Goal: Contribute content

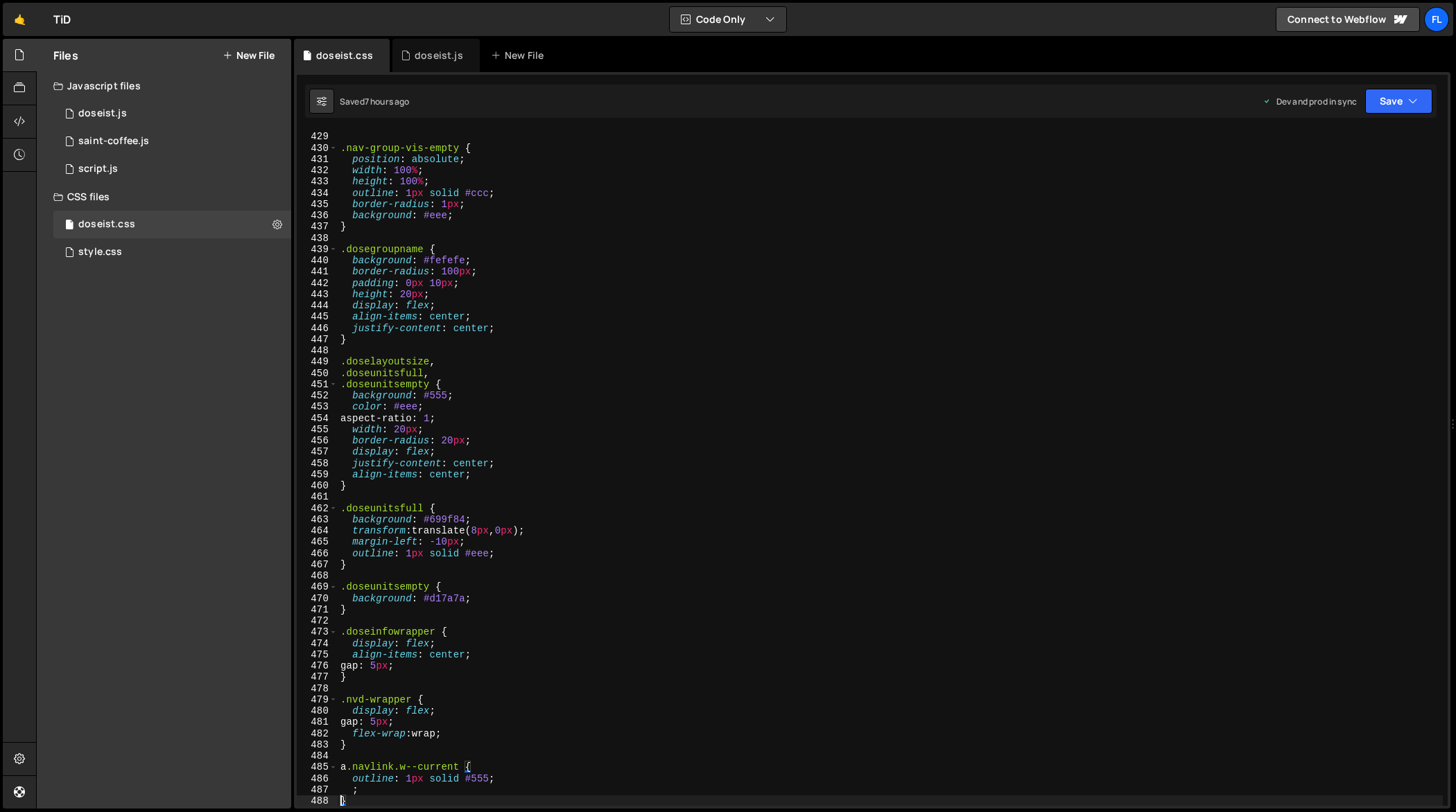
scroll to position [4831, 0]
click at [418, 61] on div "doseist.js" at bounding box center [438, 55] width 48 height 14
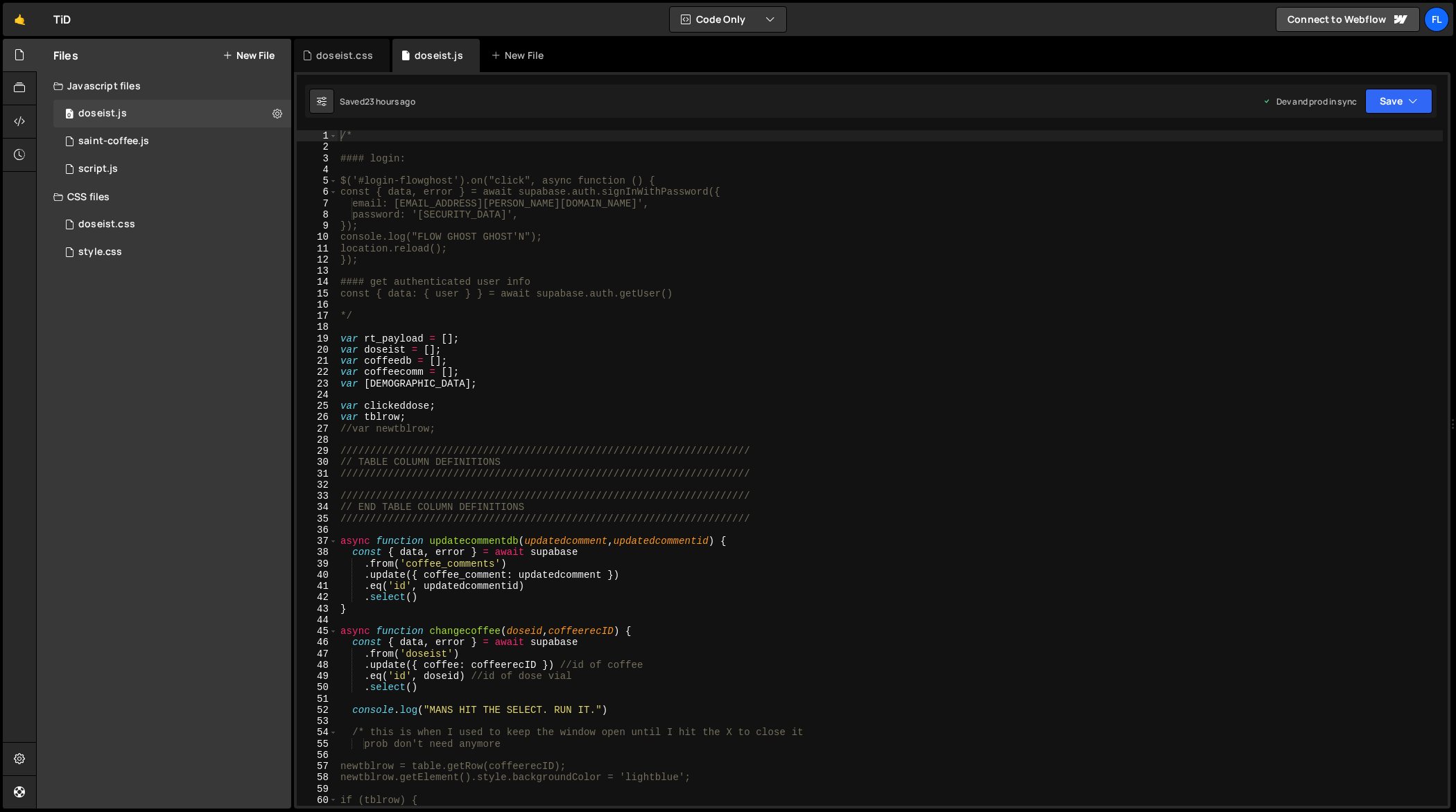
click at [665, 318] on div "/* #### login: $('#login-flowghost').on("click", async function () { const { da…" at bounding box center [890, 480] width 1106 height 700
type textarea "});"
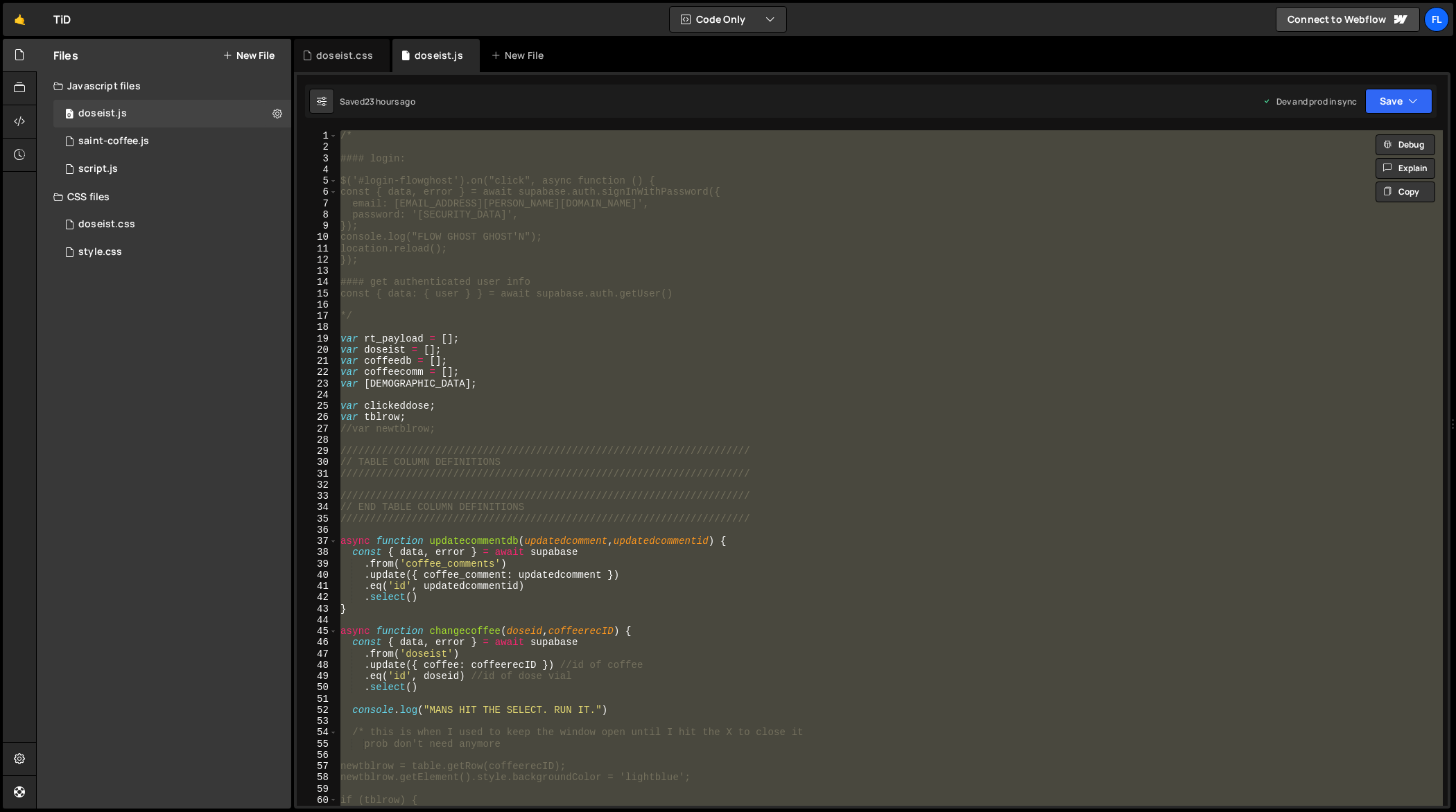
paste textarea
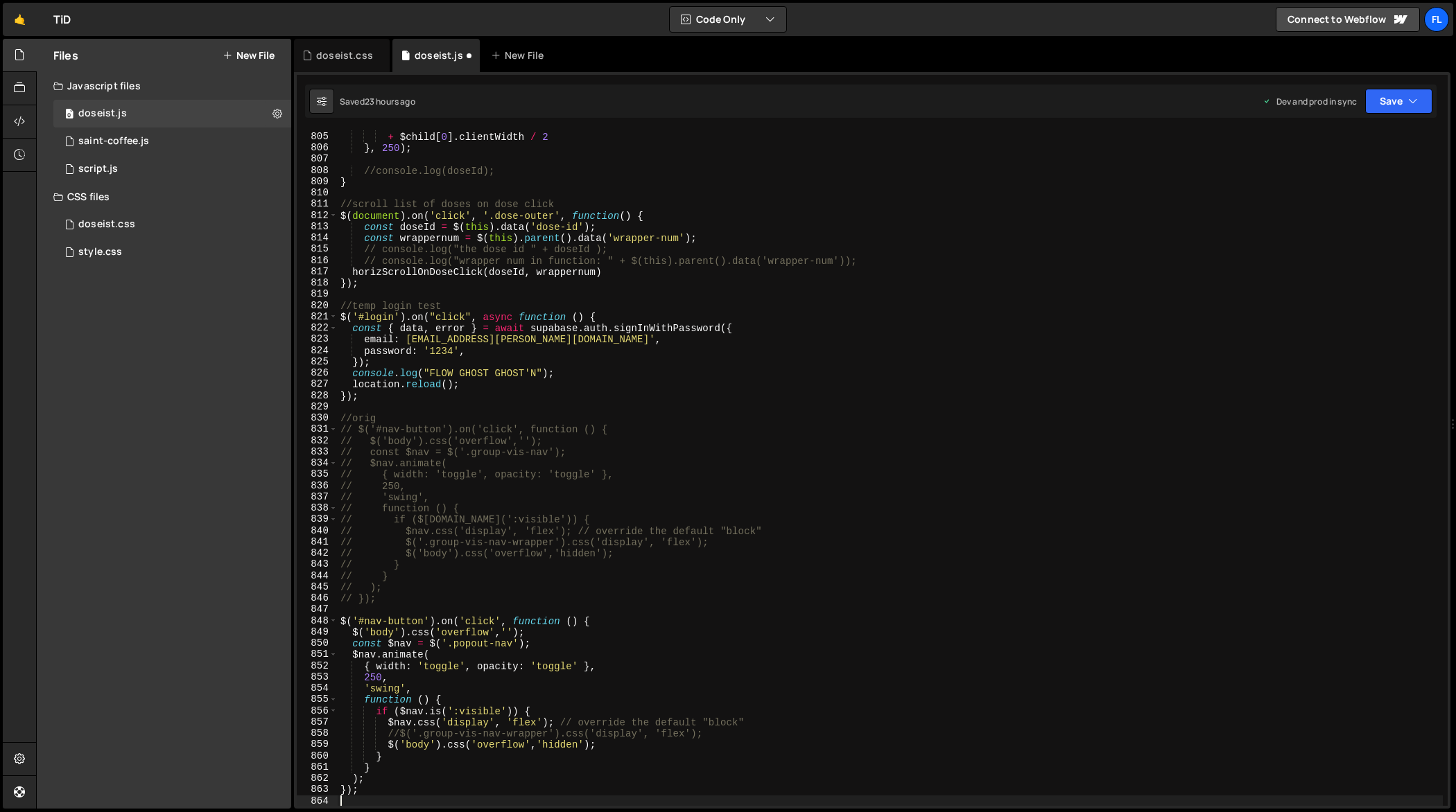
scroll to position [9225, 0]
type textarea "// console.log("wrapper num in function: " + $(this).parent().data('wrapper-num…"
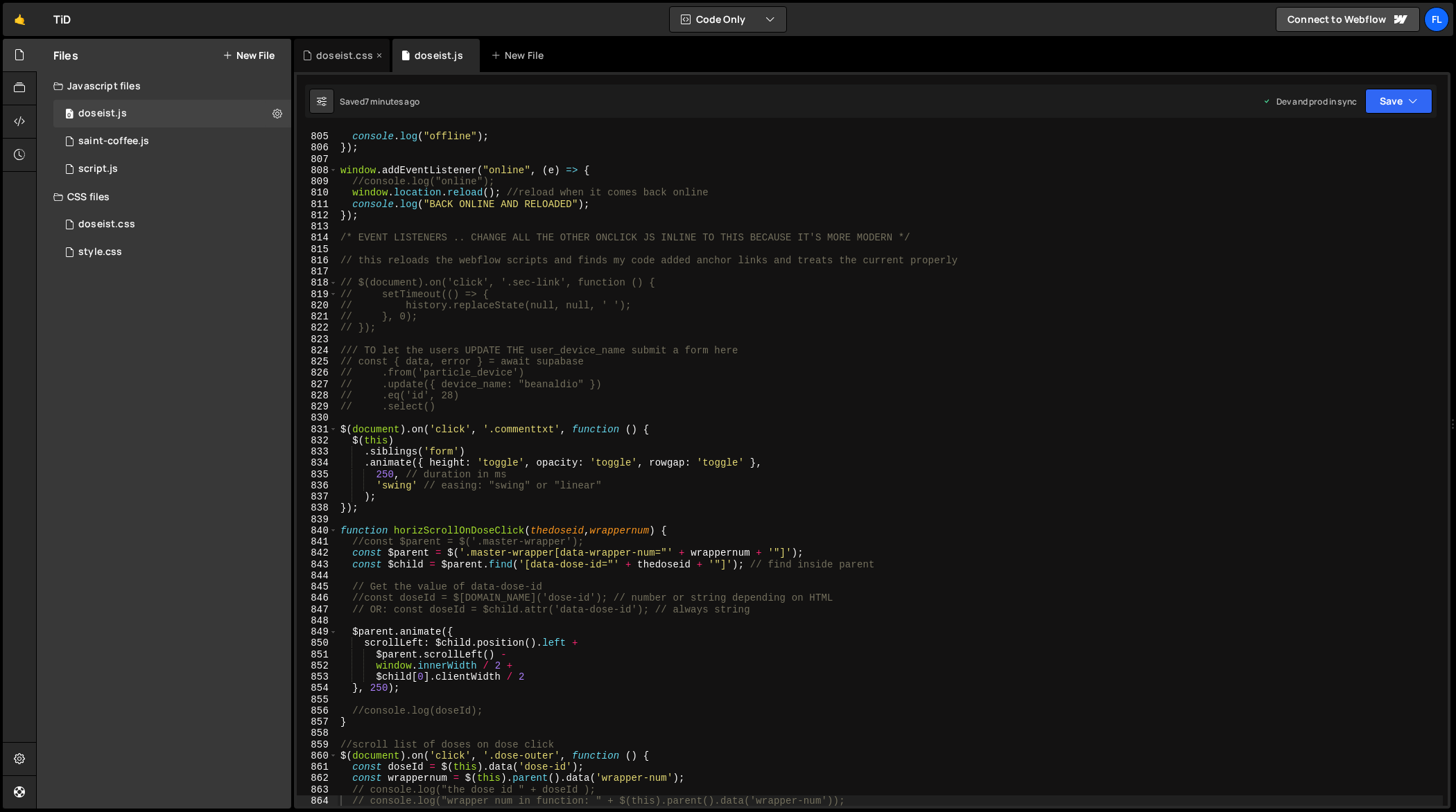
click at [349, 61] on div "doseist.css" at bounding box center [344, 55] width 57 height 14
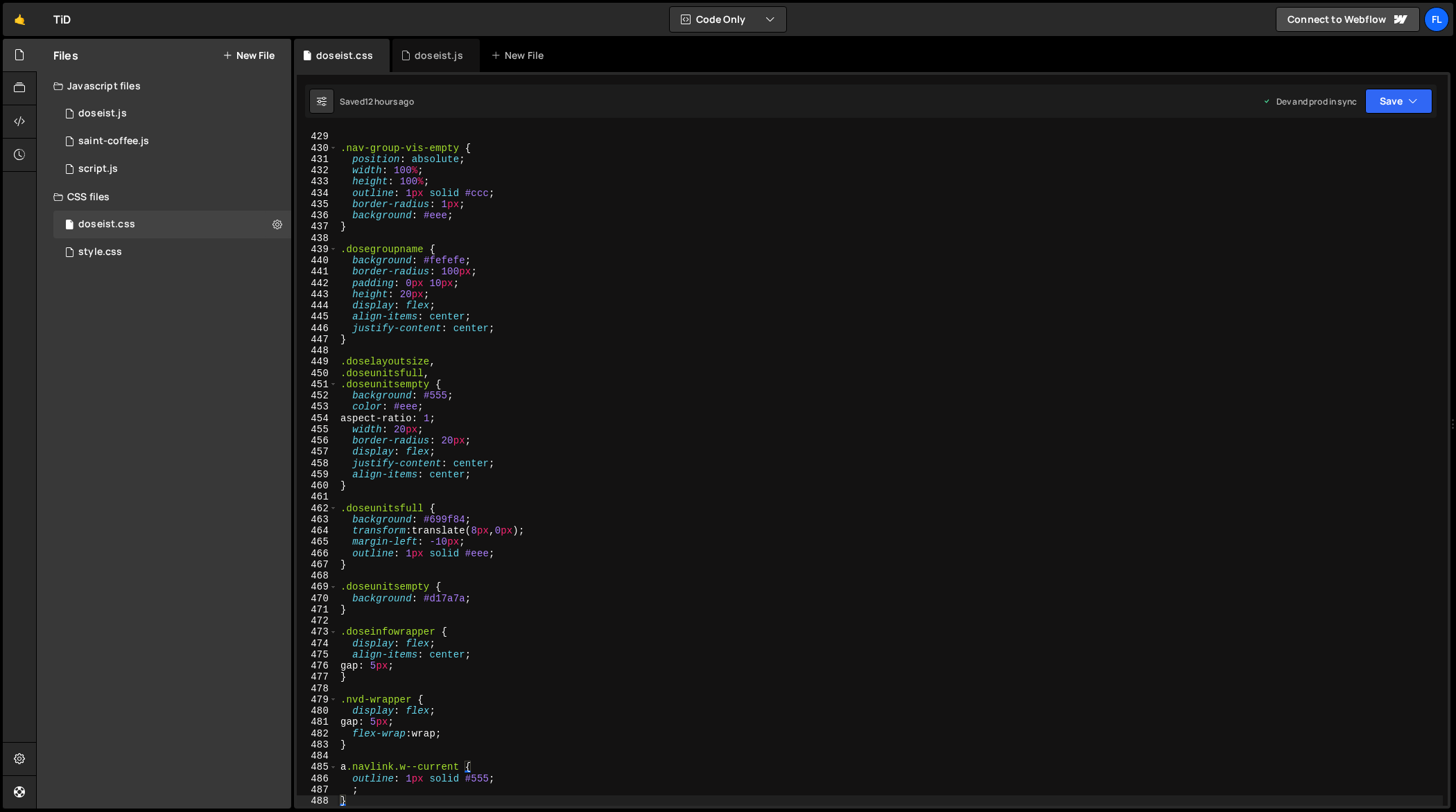
click at [696, 282] on div "} .nav-group-vis-empty { position : absolute ; width : 100 % ; height : 100 % ;…" at bounding box center [890, 469] width 1106 height 700
type textarea "}"
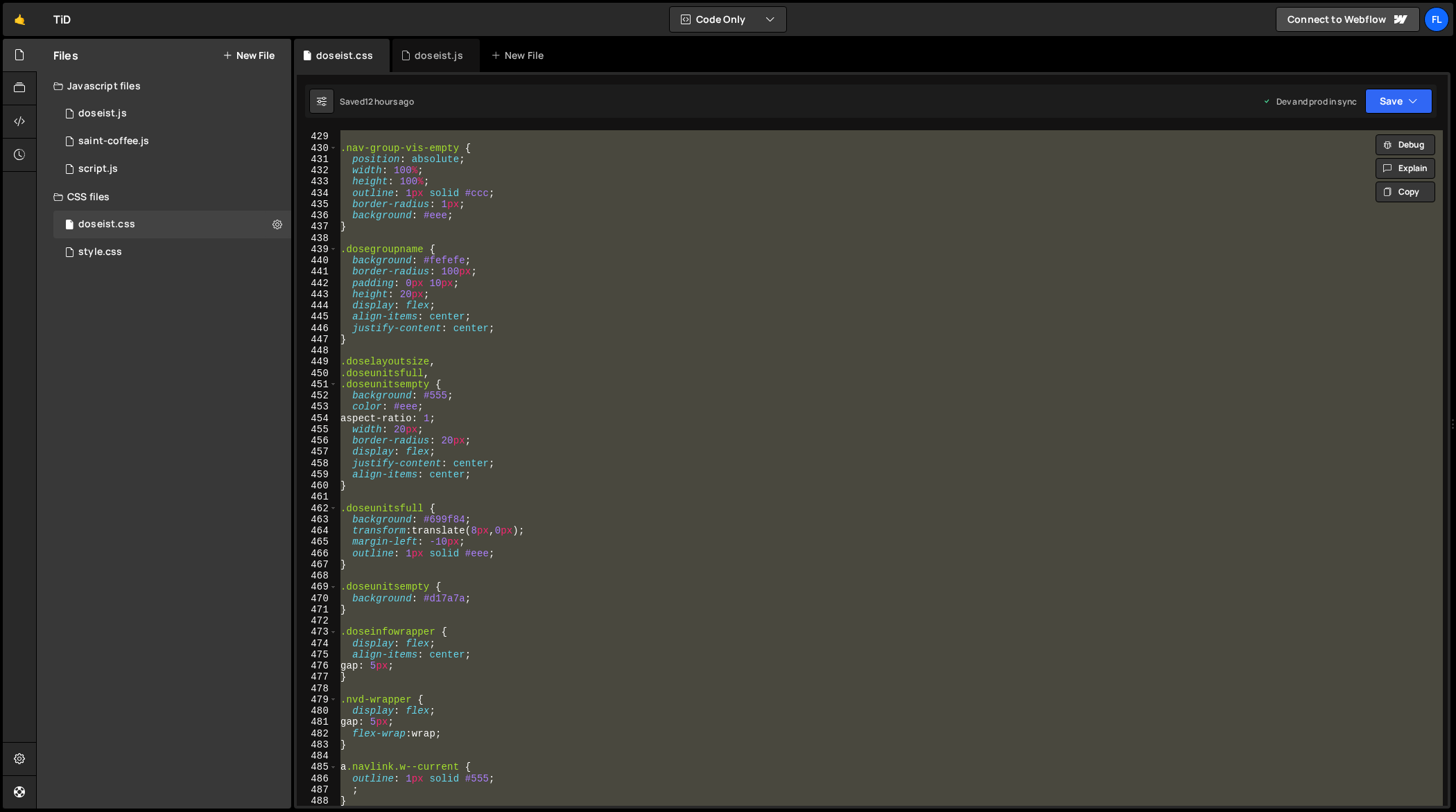
paste textarea
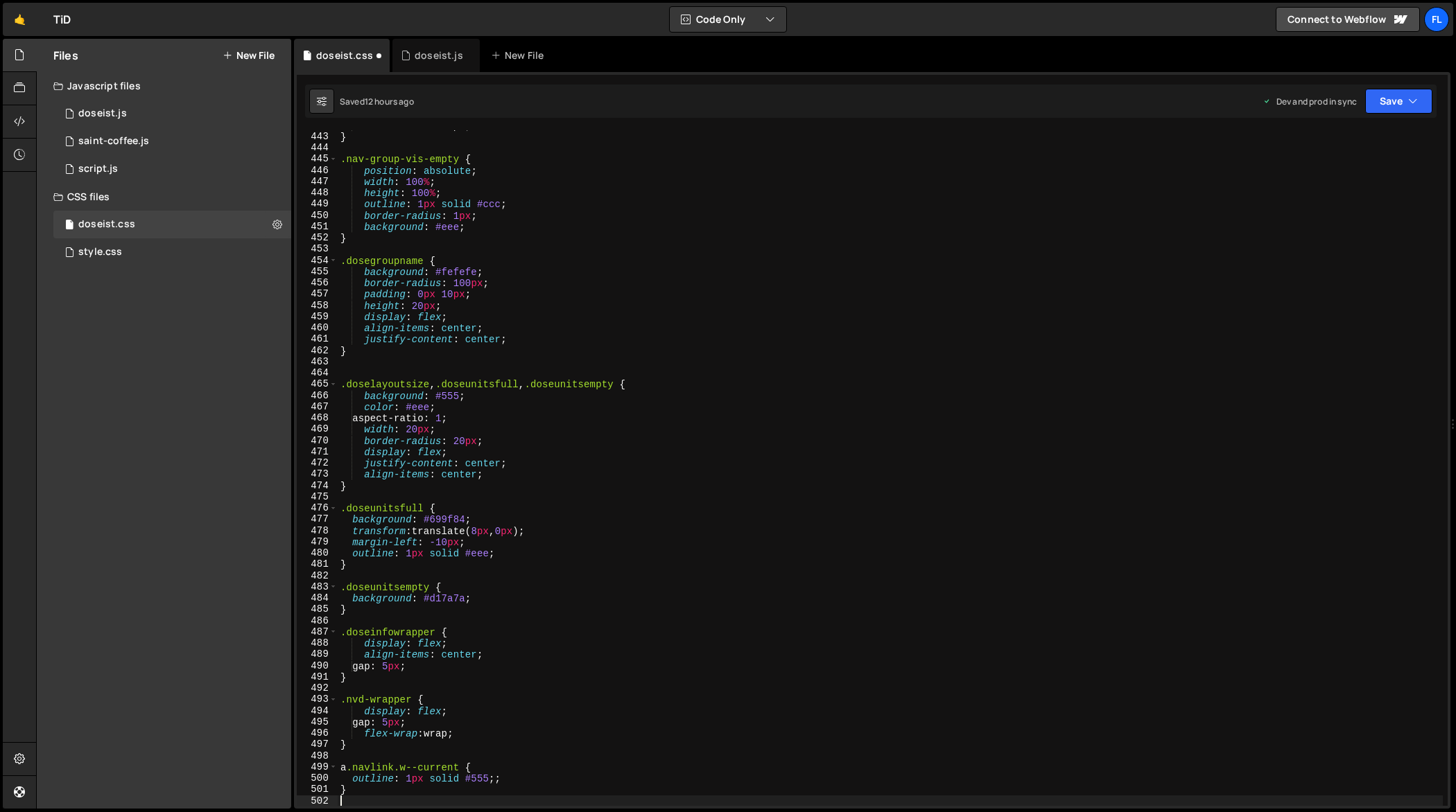
scroll to position [4988, 0]
type textarea "}"
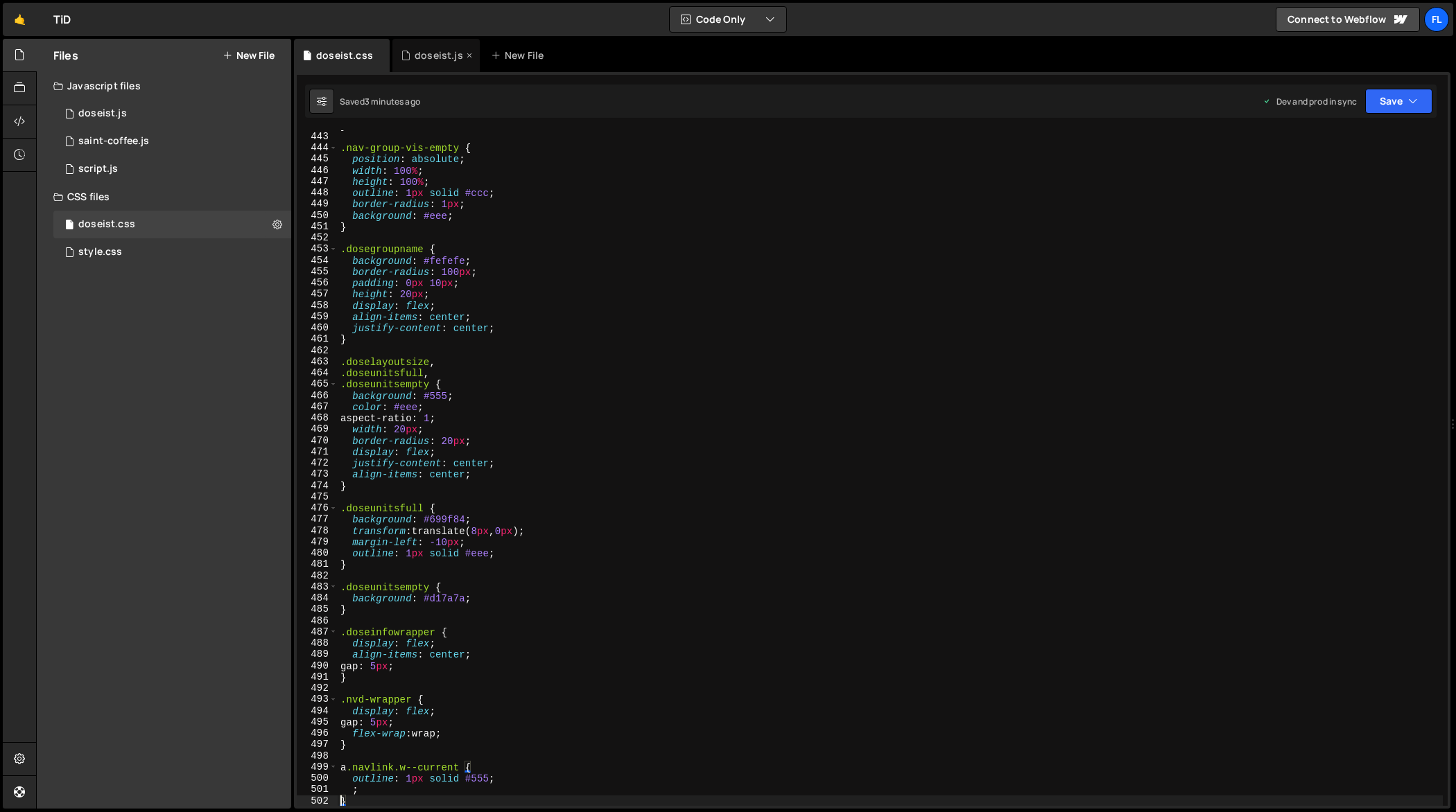
click at [430, 66] on div "doseist.js" at bounding box center [436, 55] width 87 height 34
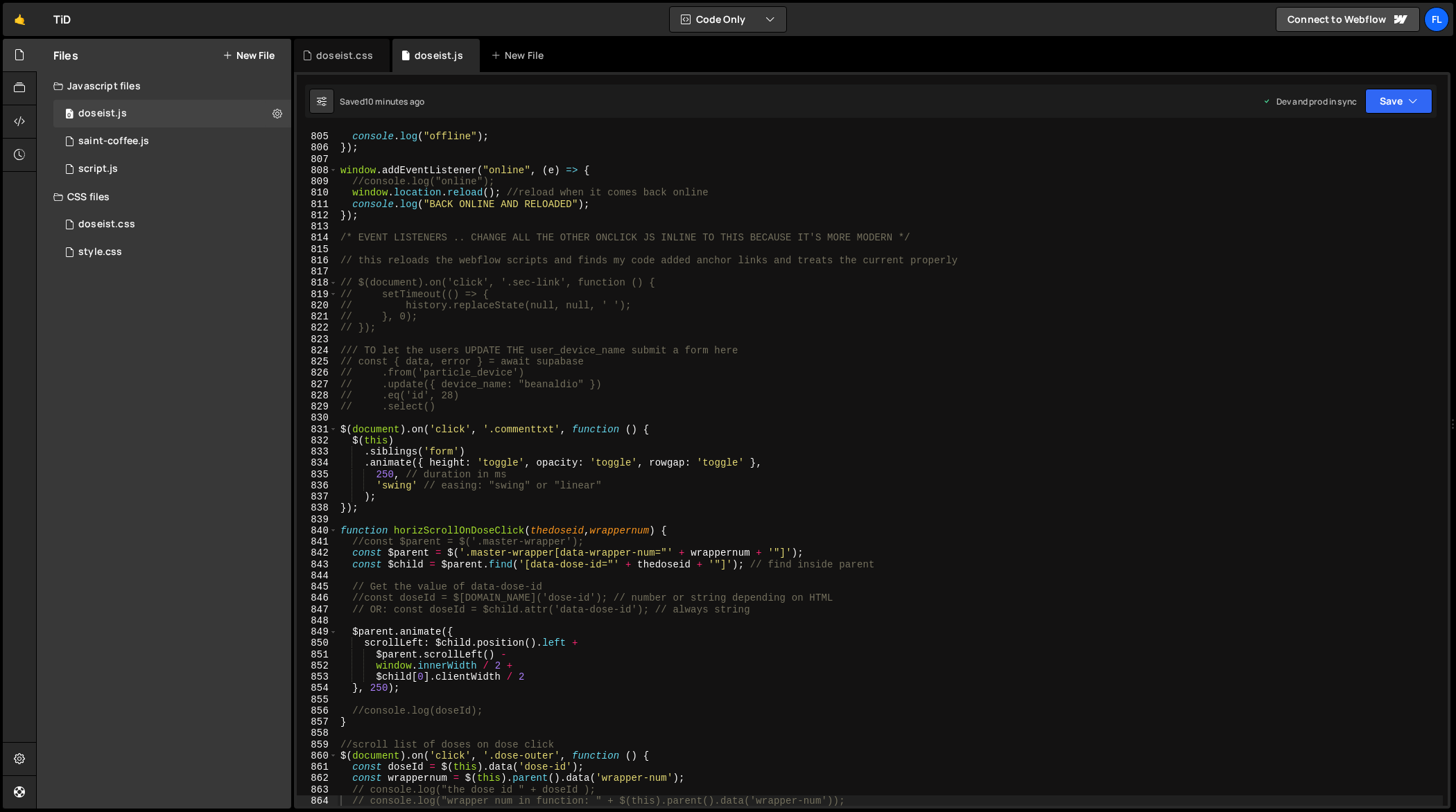
click at [609, 255] on div "window . addEventListener ( "offline" , ( e ) => { console . log ( "offline" ) …" at bounding box center [890, 469] width 1106 height 700
type textarea "});"
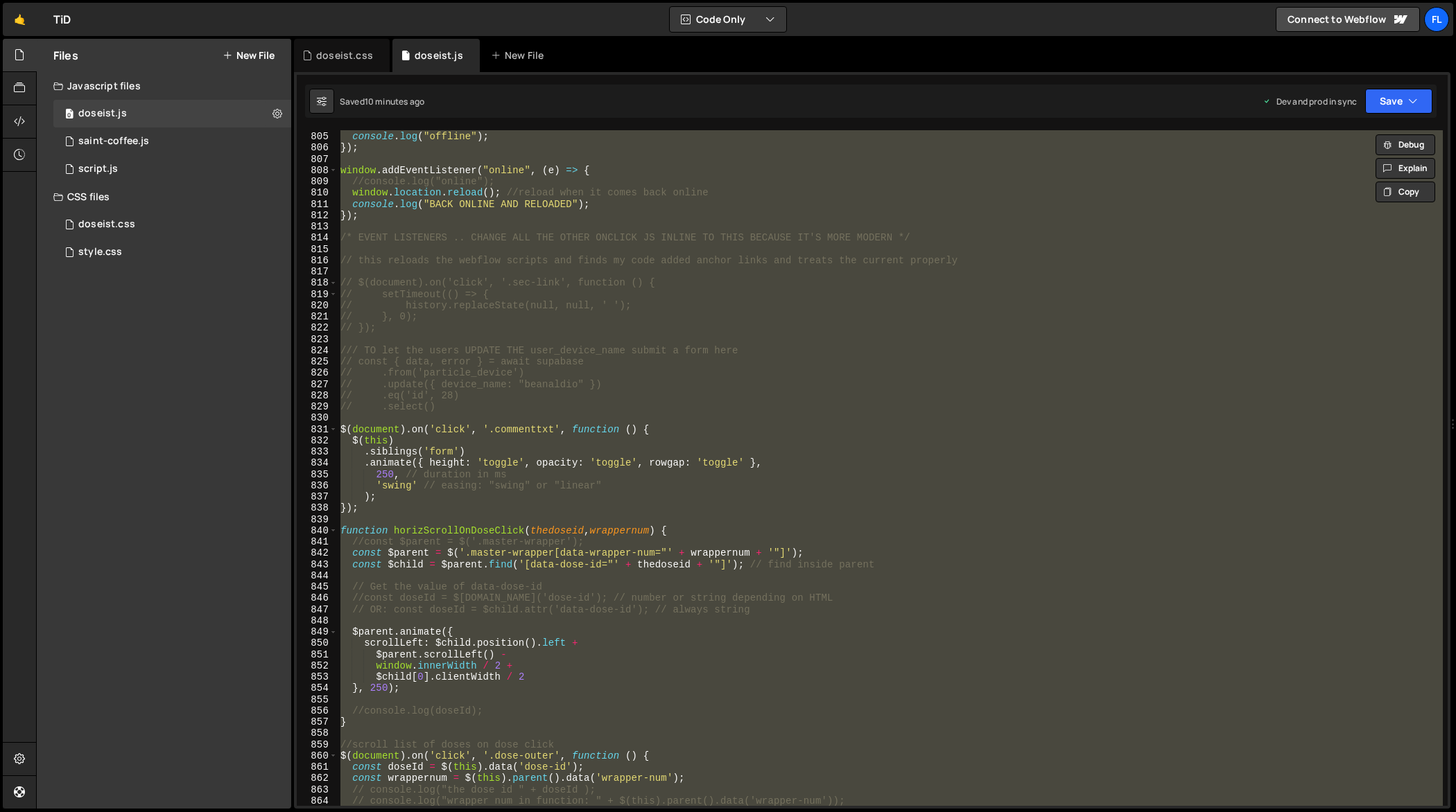
paste textarea
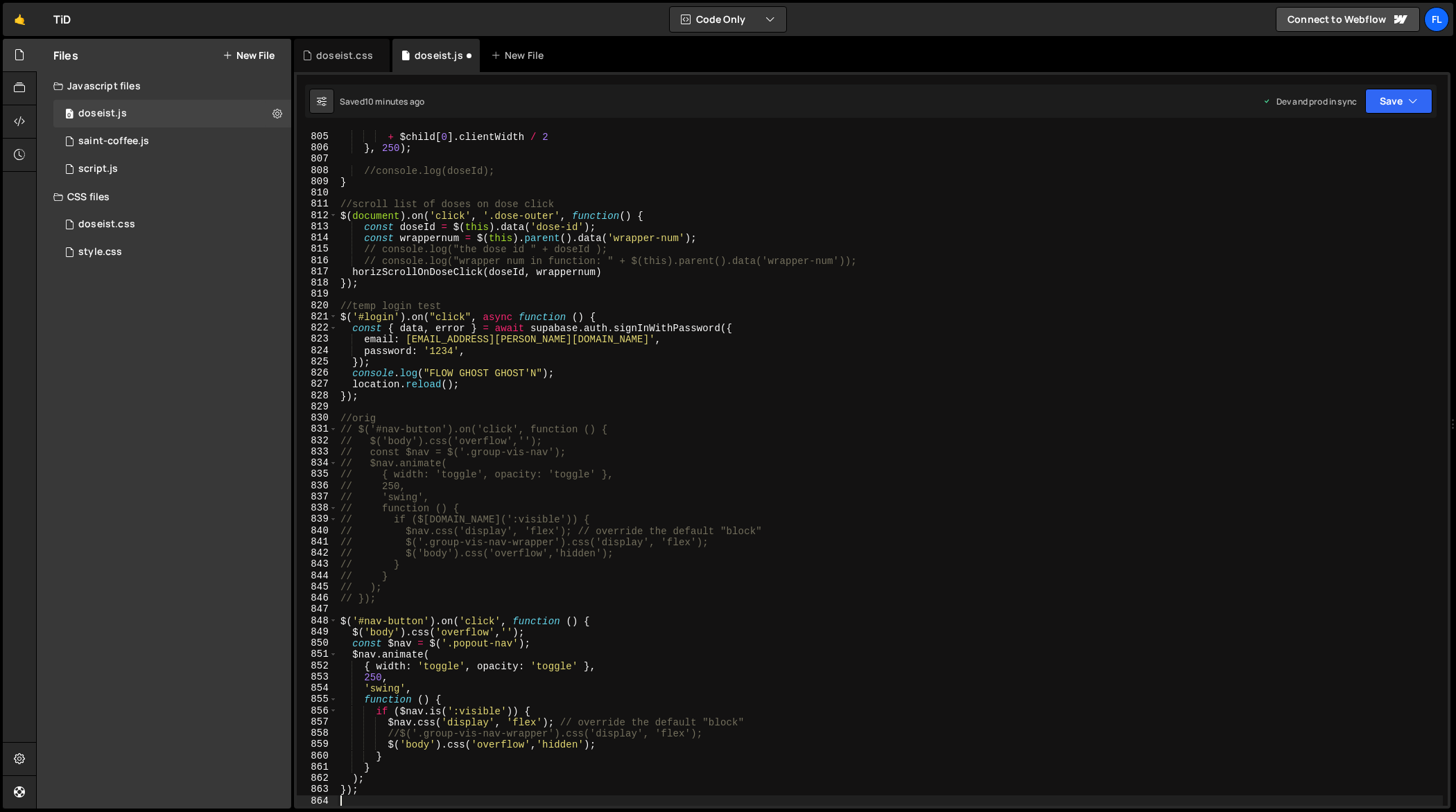
scroll to position [9100, 0]
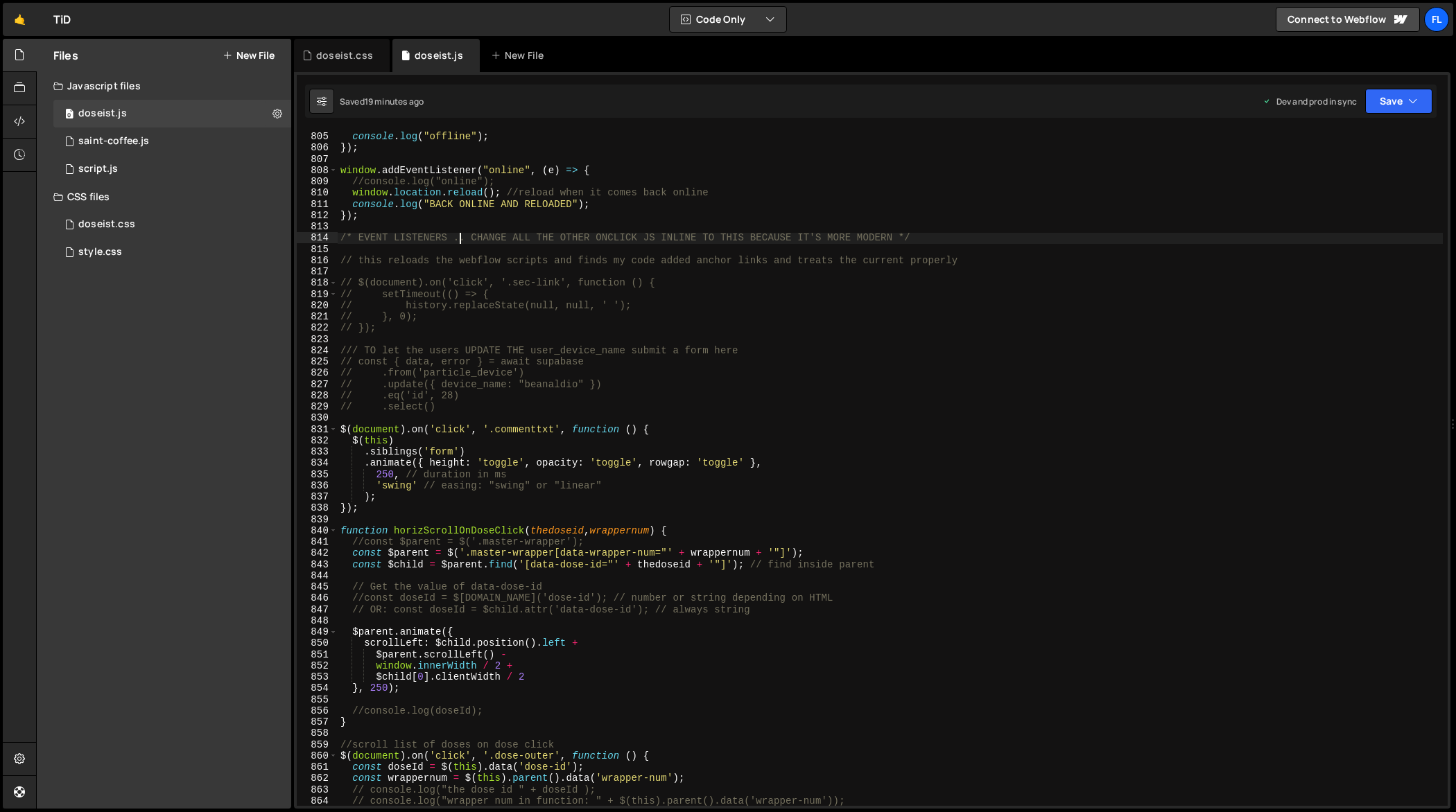
click at [457, 241] on div "window . addEventListener ( "offline" , ( e ) => { console . log ( "offline" ) …" at bounding box center [890, 469] width 1106 height 700
type textarea "});"
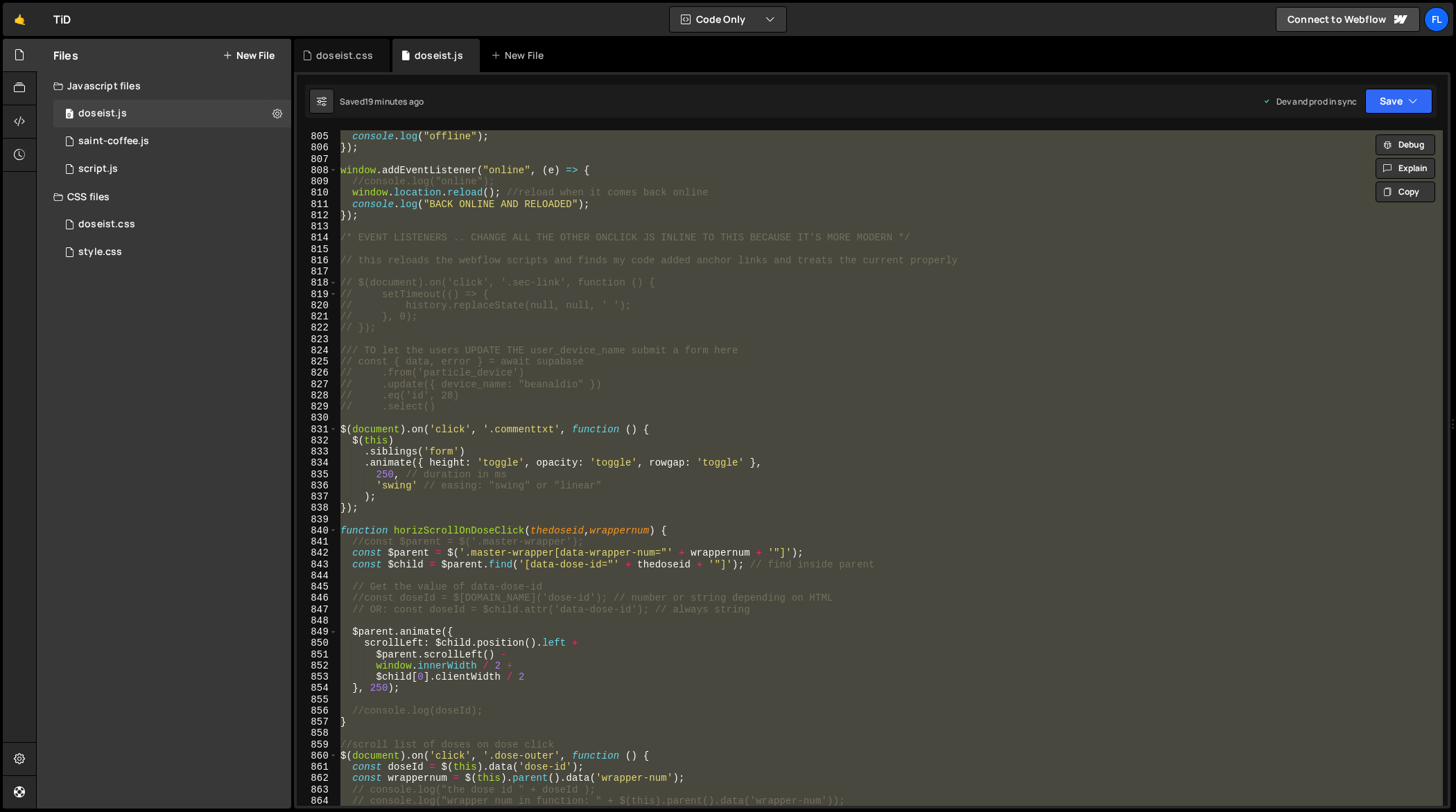
paste textarea
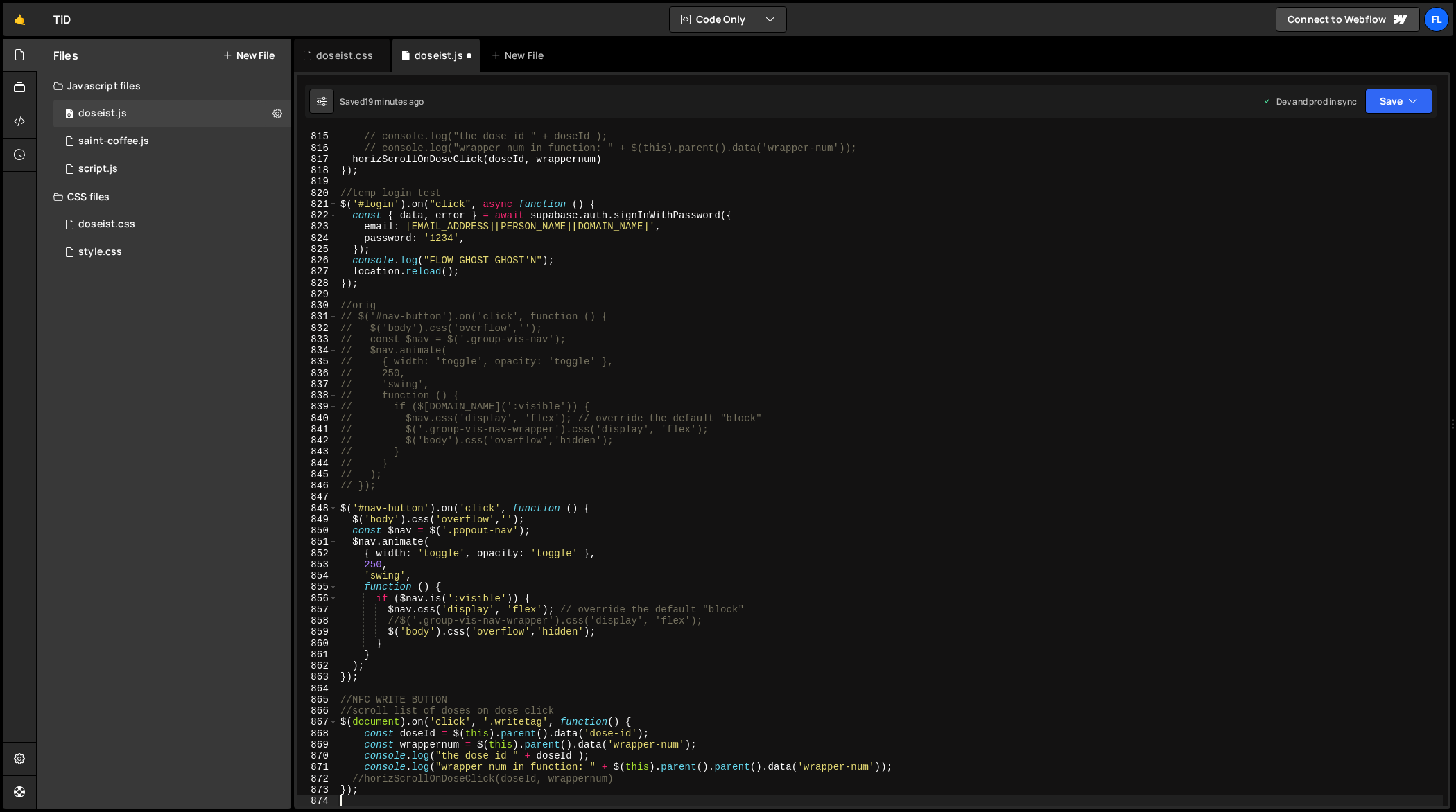
scroll to position [9213, 0]
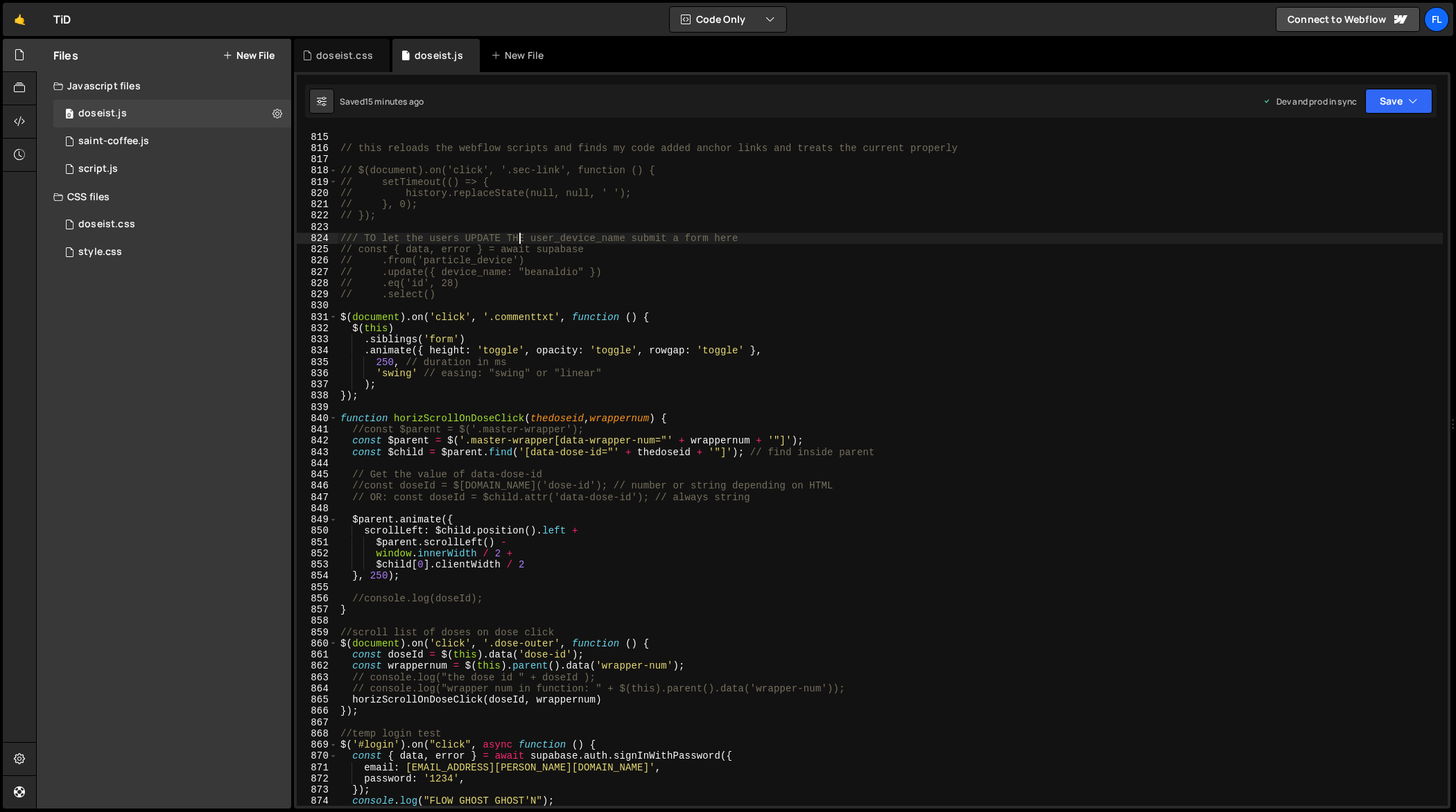
click at [517, 241] on div "/* EVENT LISTENERS .. CHANGE ALL THE OTHER ONCLICK JS INLINE TO THIS BECAUSE IT…" at bounding box center [890, 469] width 1106 height 700
type textarea "});"
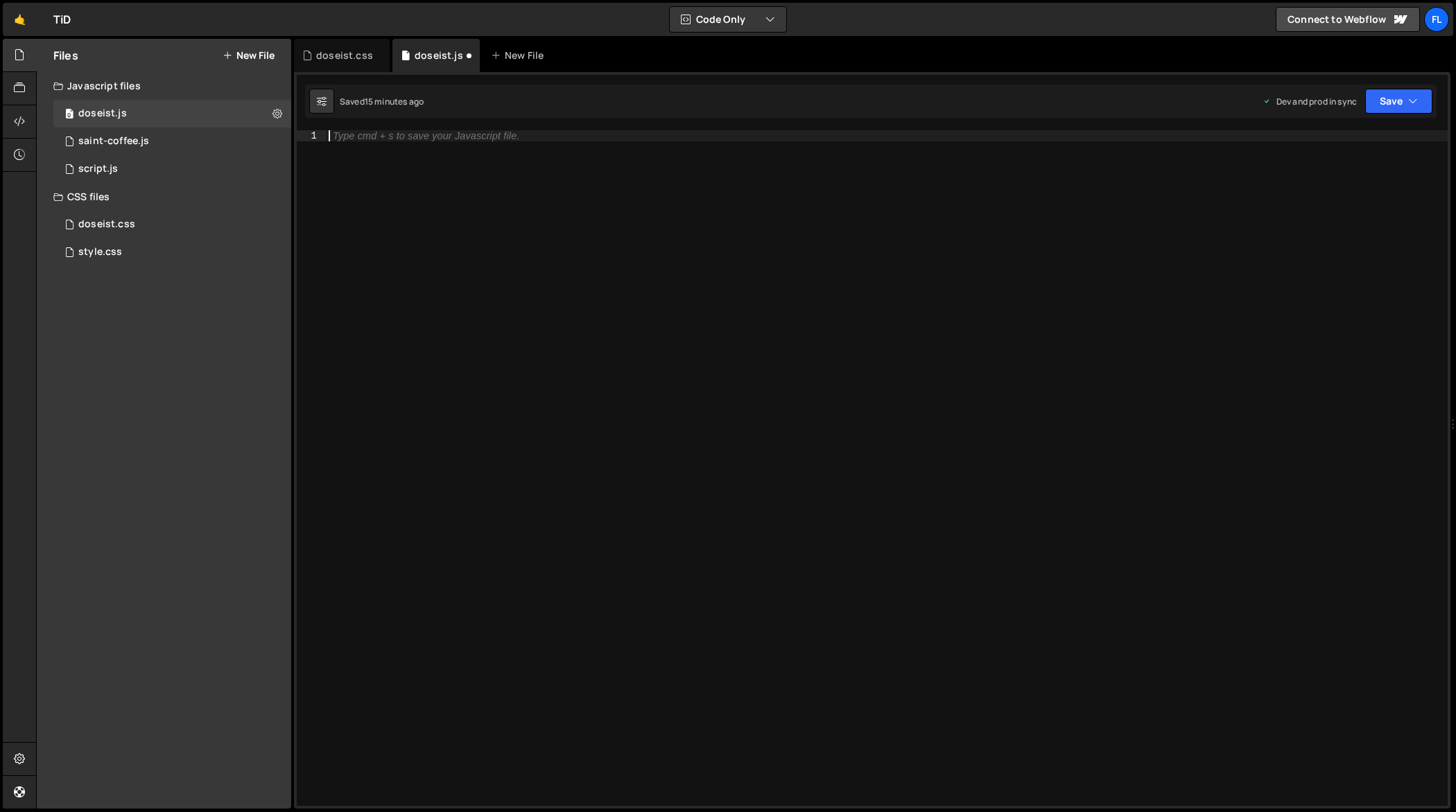
paste textarea "// const $nav = $('.group-vis-nav');"
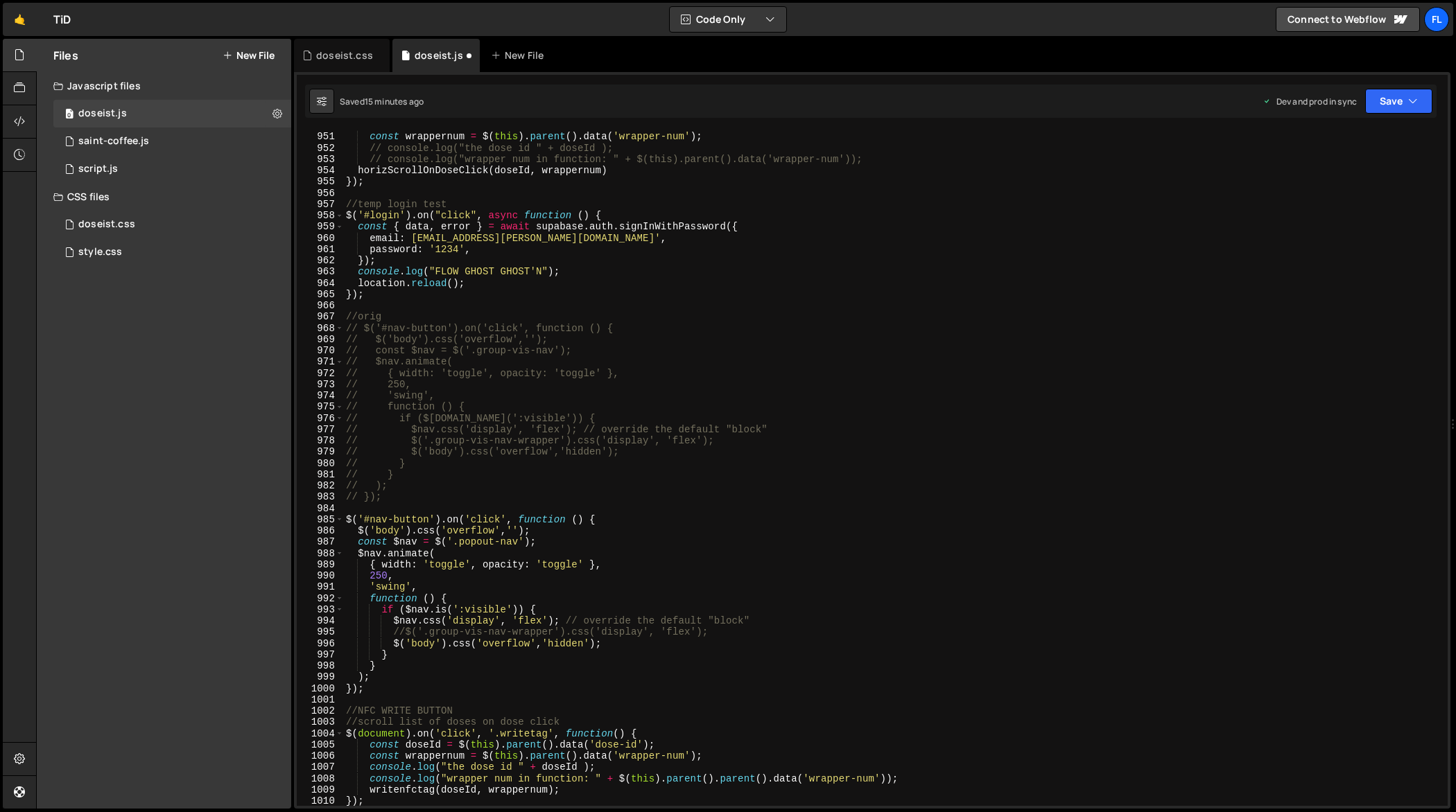
scroll to position [10745, 0]
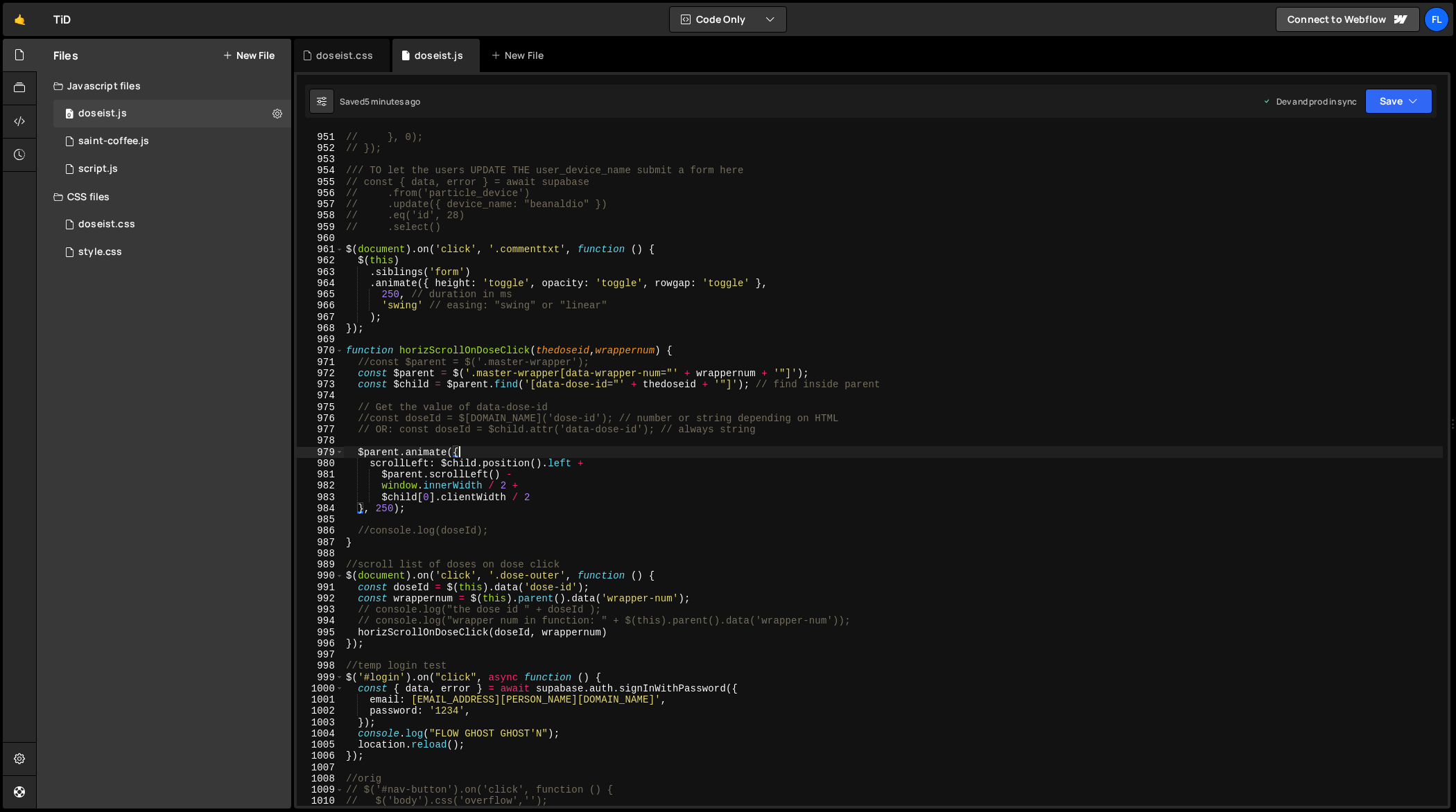
click at [598, 453] on div "// history.replaceState(null, null, ' '); // }, 0); // }); /// TO let the users…" at bounding box center [893, 469] width 1100 height 700
type textarea "});"
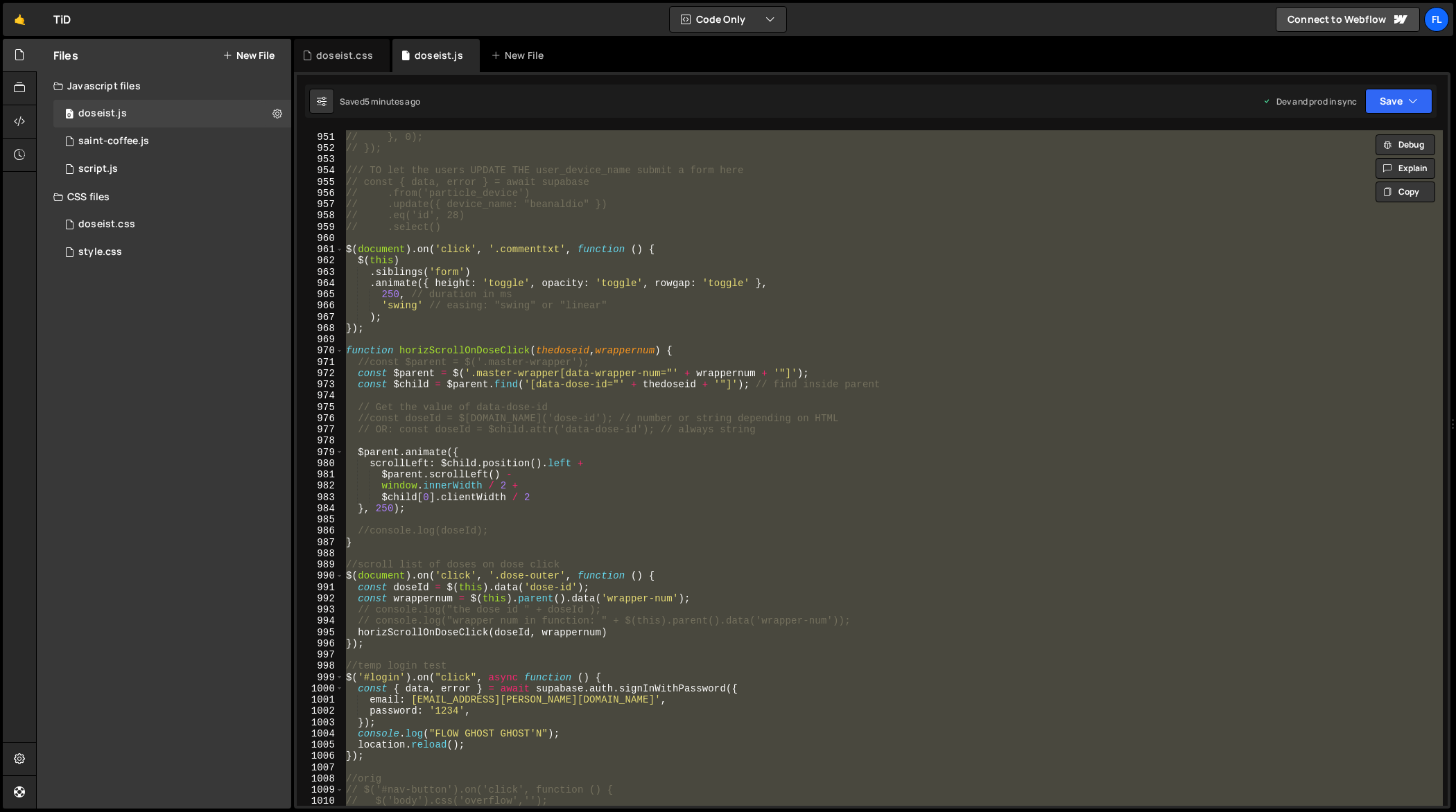
paste textarea
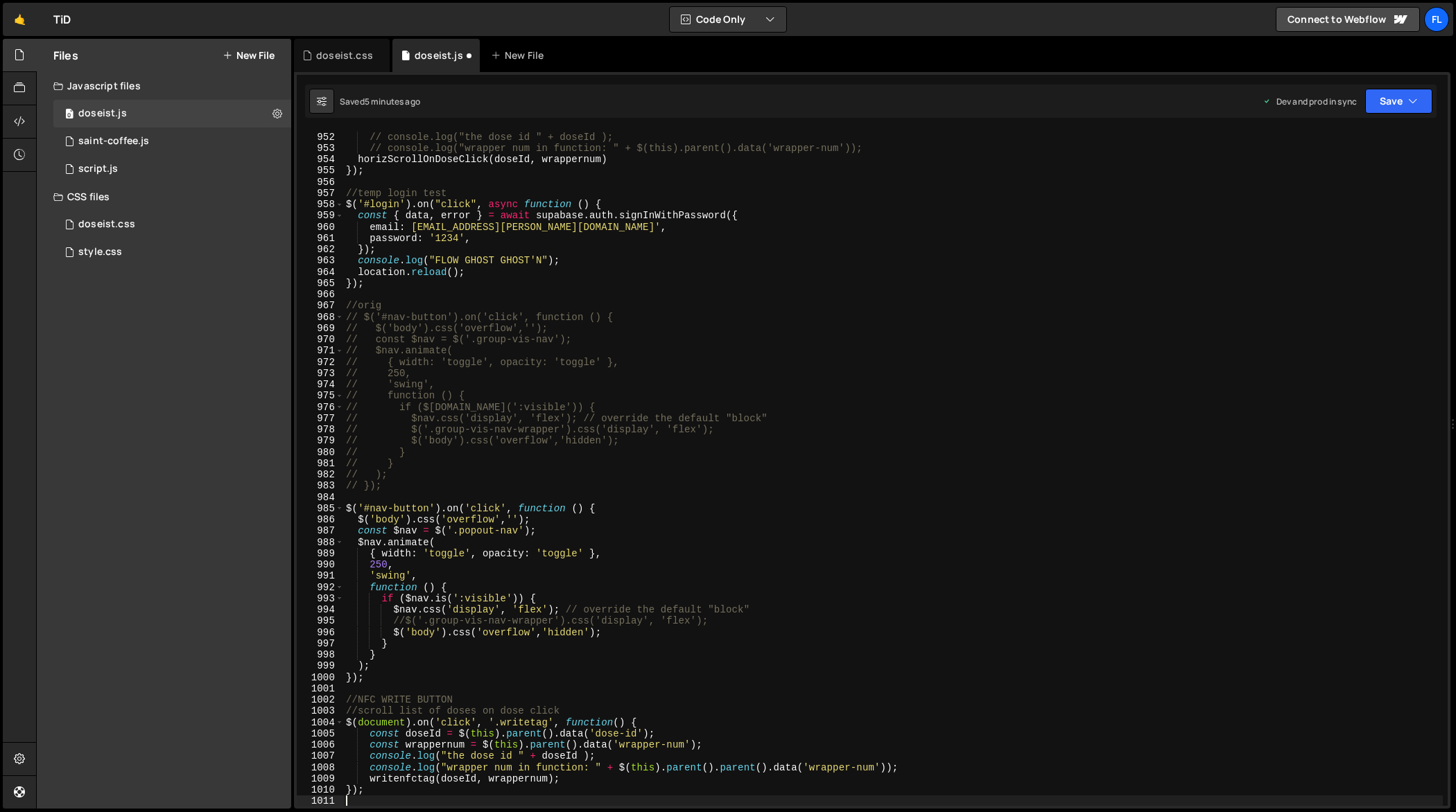
scroll to position [10756, 0]
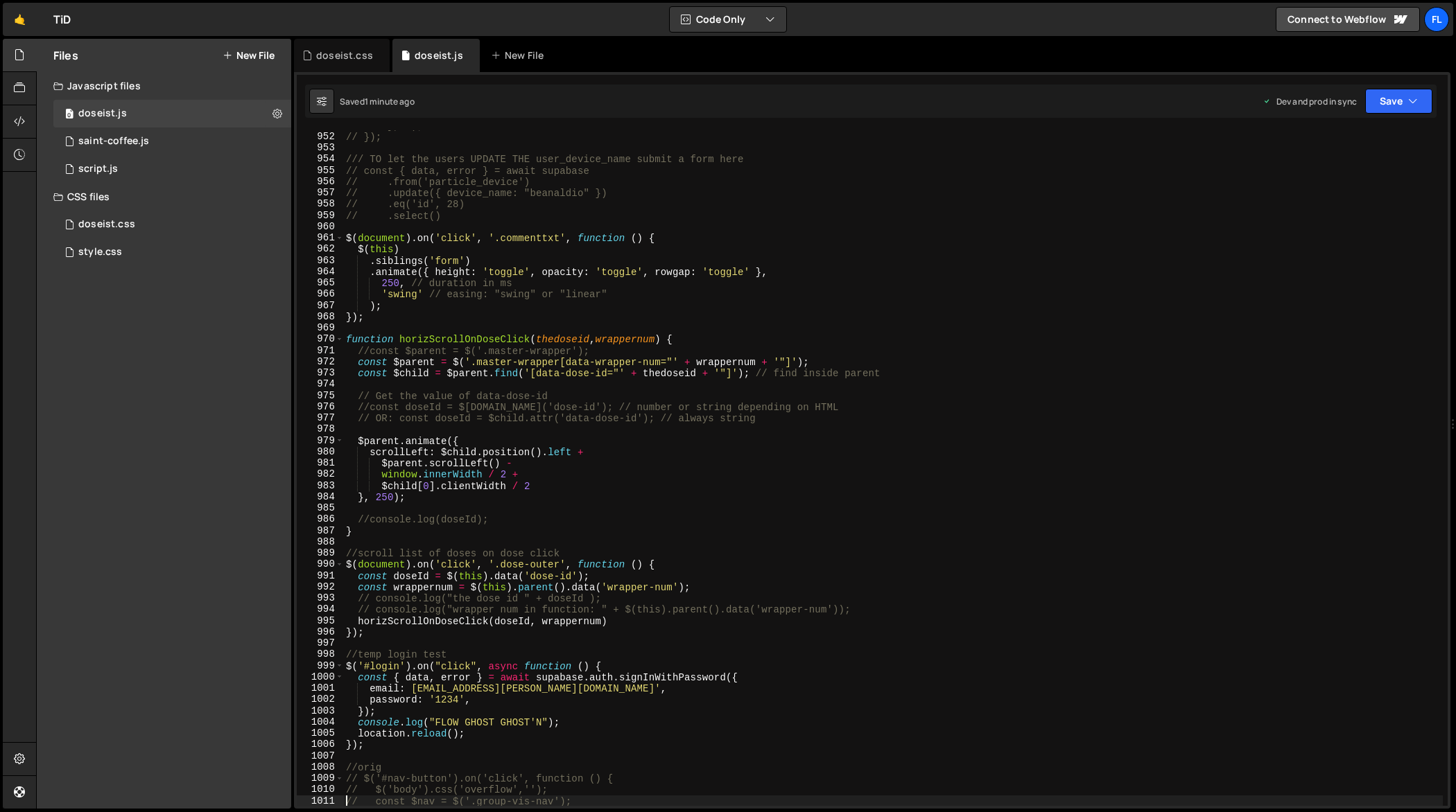
click at [648, 492] on div "// }, 0); // }); /// TO let the users UPDATE THE user_device_name submit a form…" at bounding box center [893, 469] width 1100 height 700
type textarea "});"
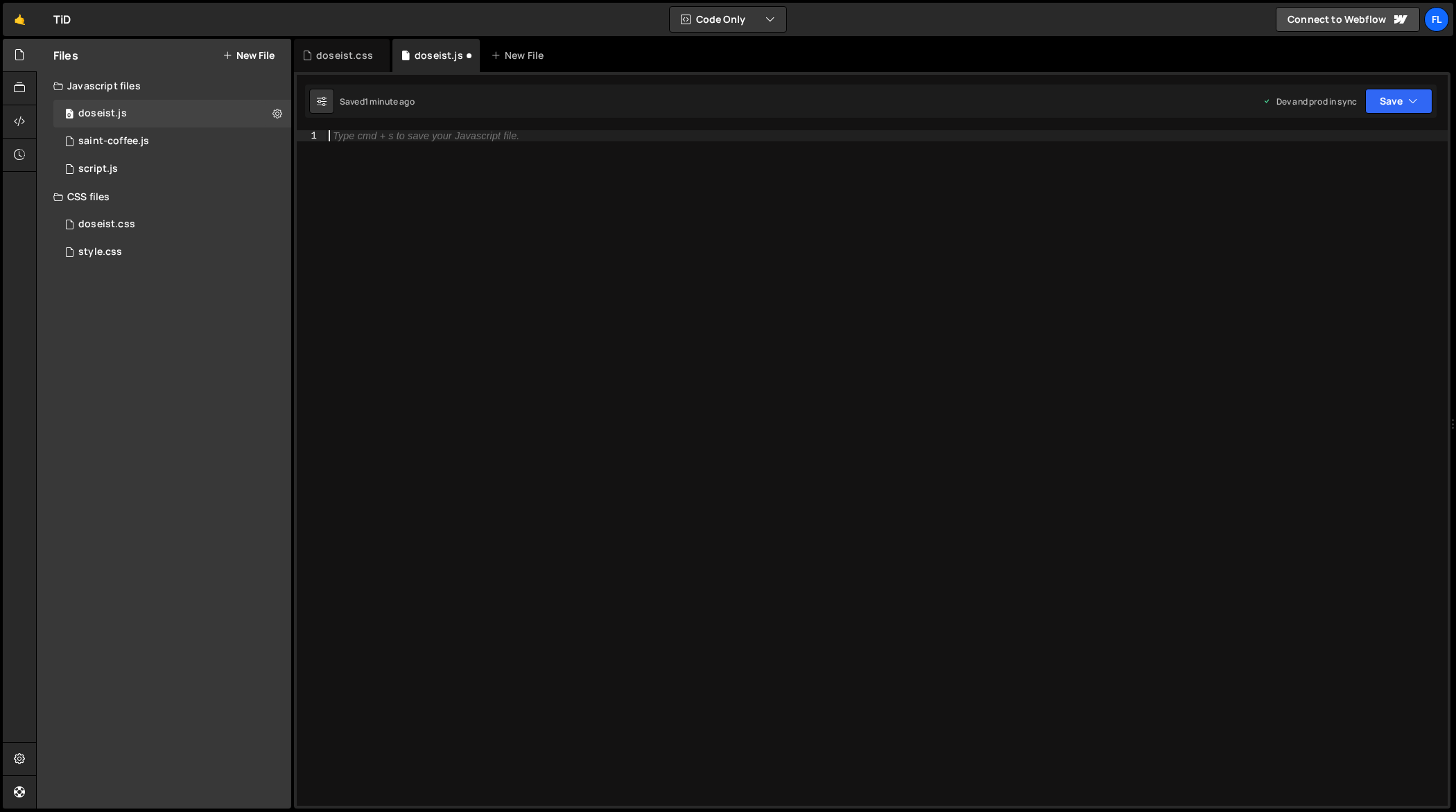
paste textarea "// const $nav = $('.group-vis-nav');"
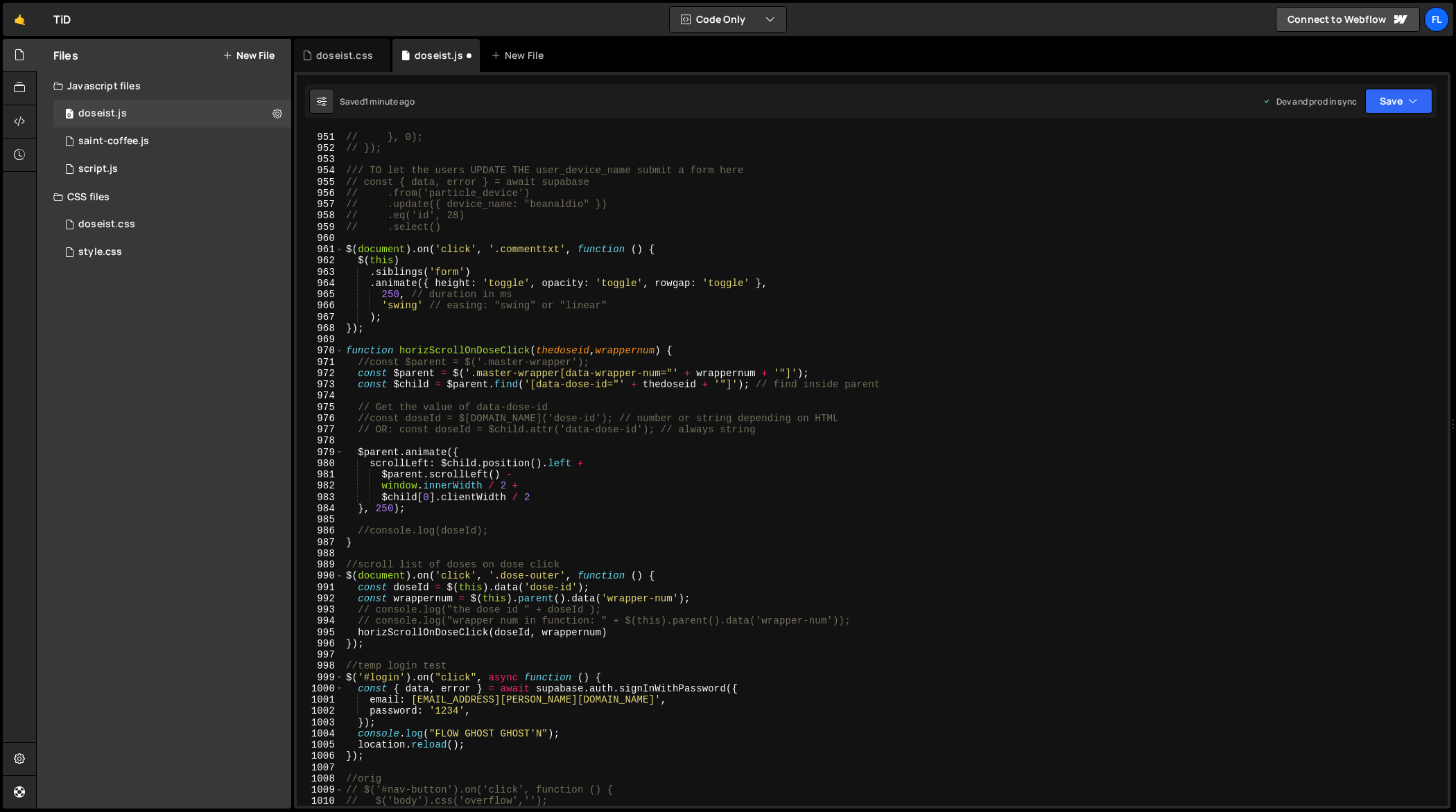
scroll to position [10745, 0]
click at [672, 559] on div "// history.replaceState(null, null, ' '); // }, 0); // }); /// TO let the users…" at bounding box center [893, 469] width 1100 height 700
type textarea "});"
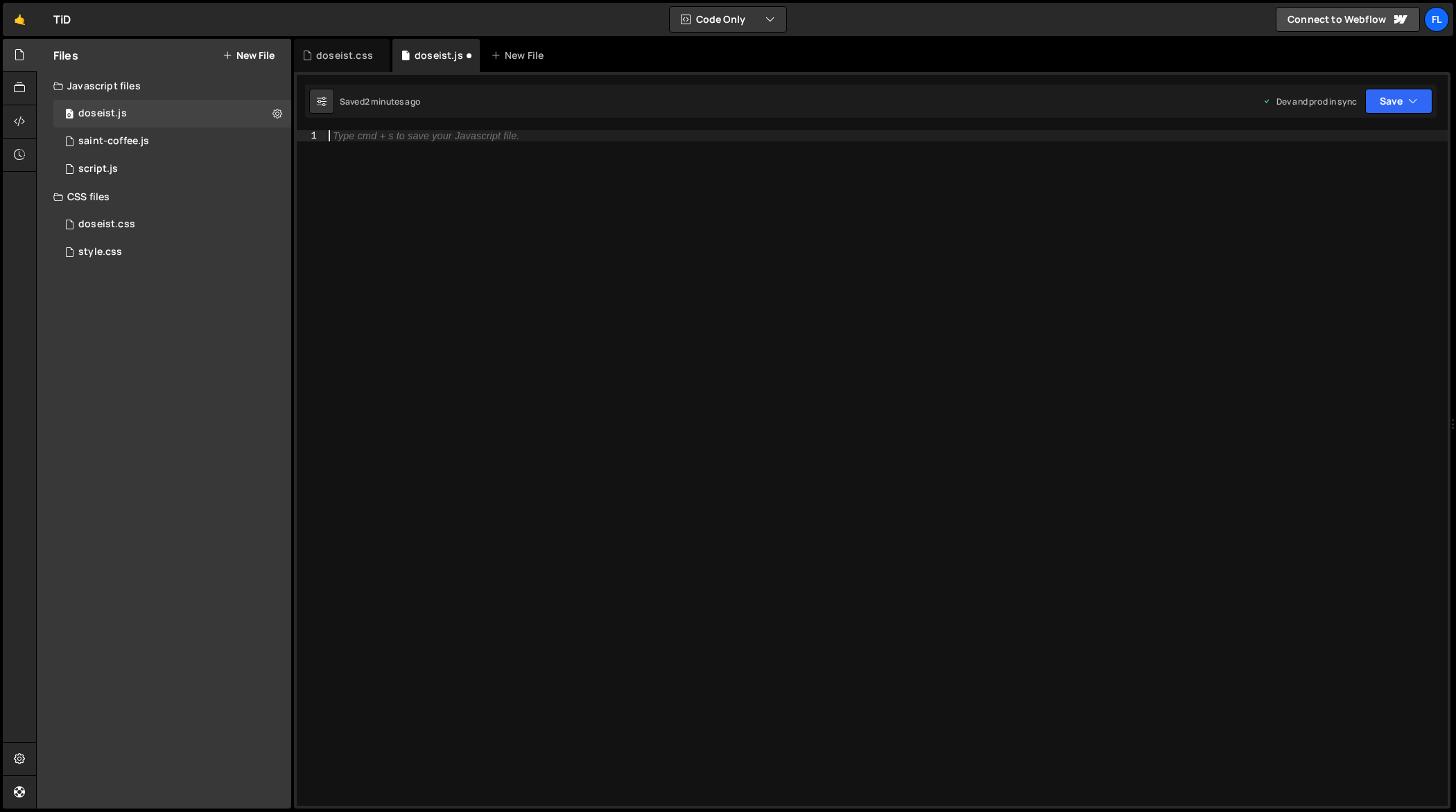
paste textarea "// const $nav = $('.group-vis-nav');"
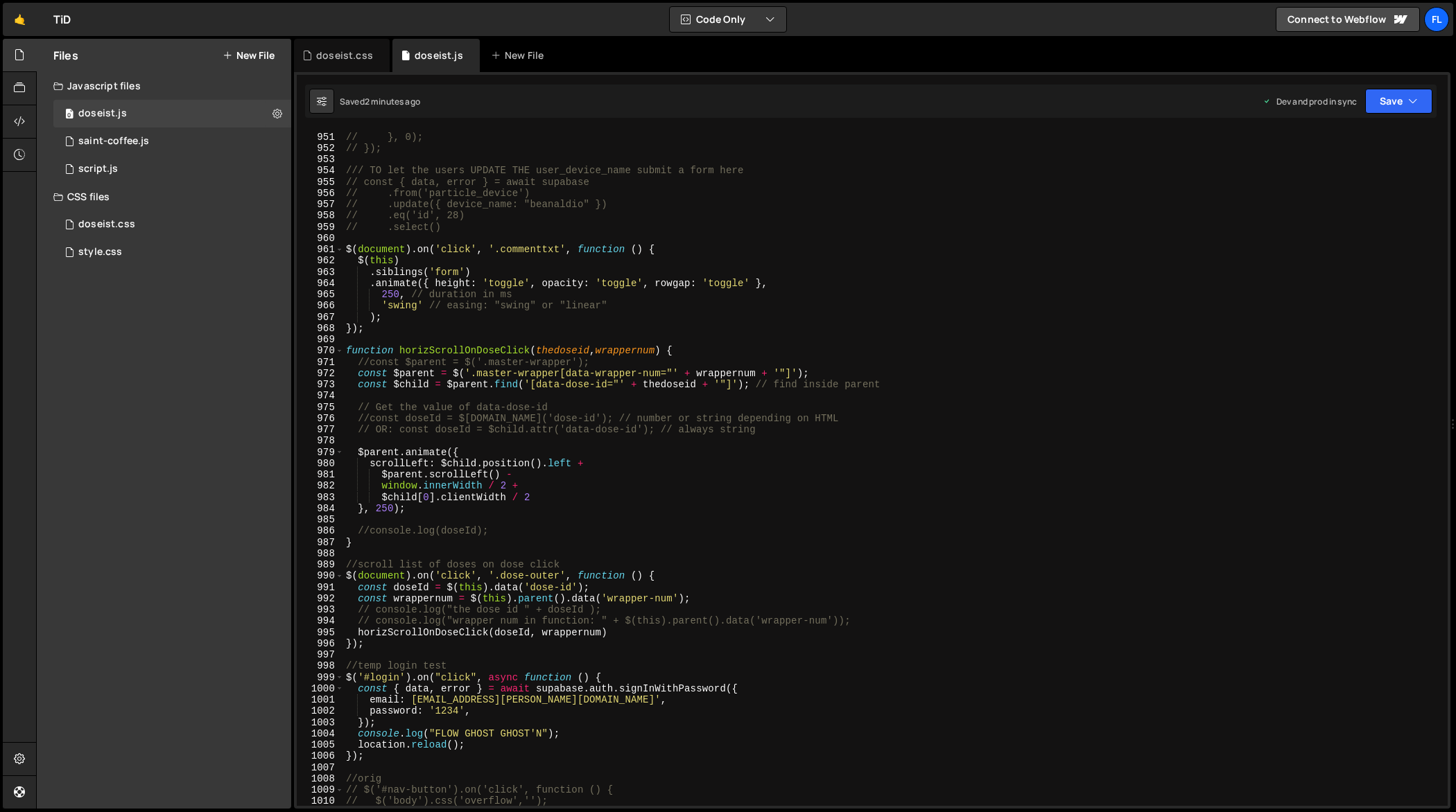
click at [622, 543] on div "// history.replaceState(null, null, ' '); // }, 0); // }); /// TO let the users…" at bounding box center [893, 469] width 1100 height 700
type textarea "});"
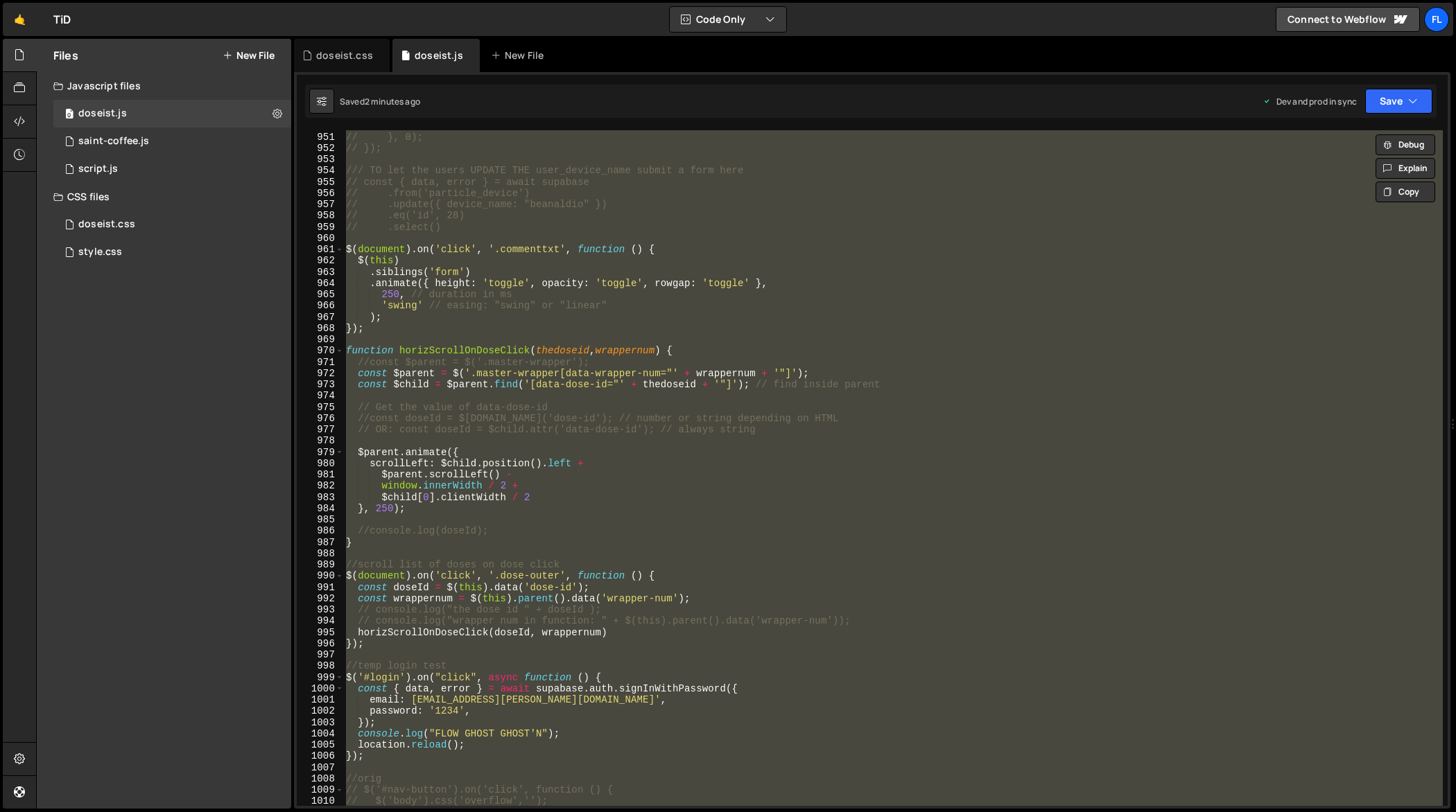
paste textarea
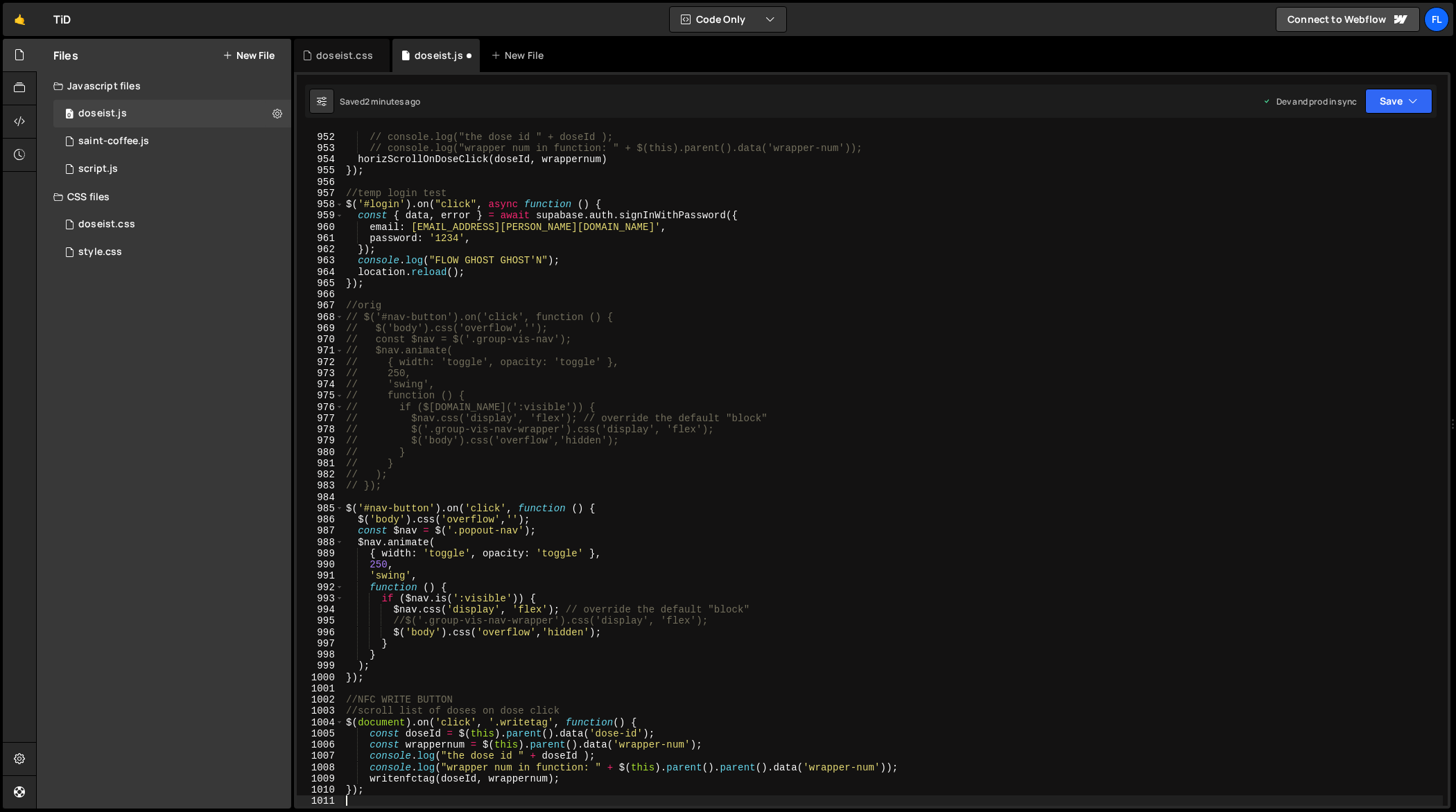
scroll to position [10880, 0]
type textarea "// const $nav = $('.group-vis-nav');"
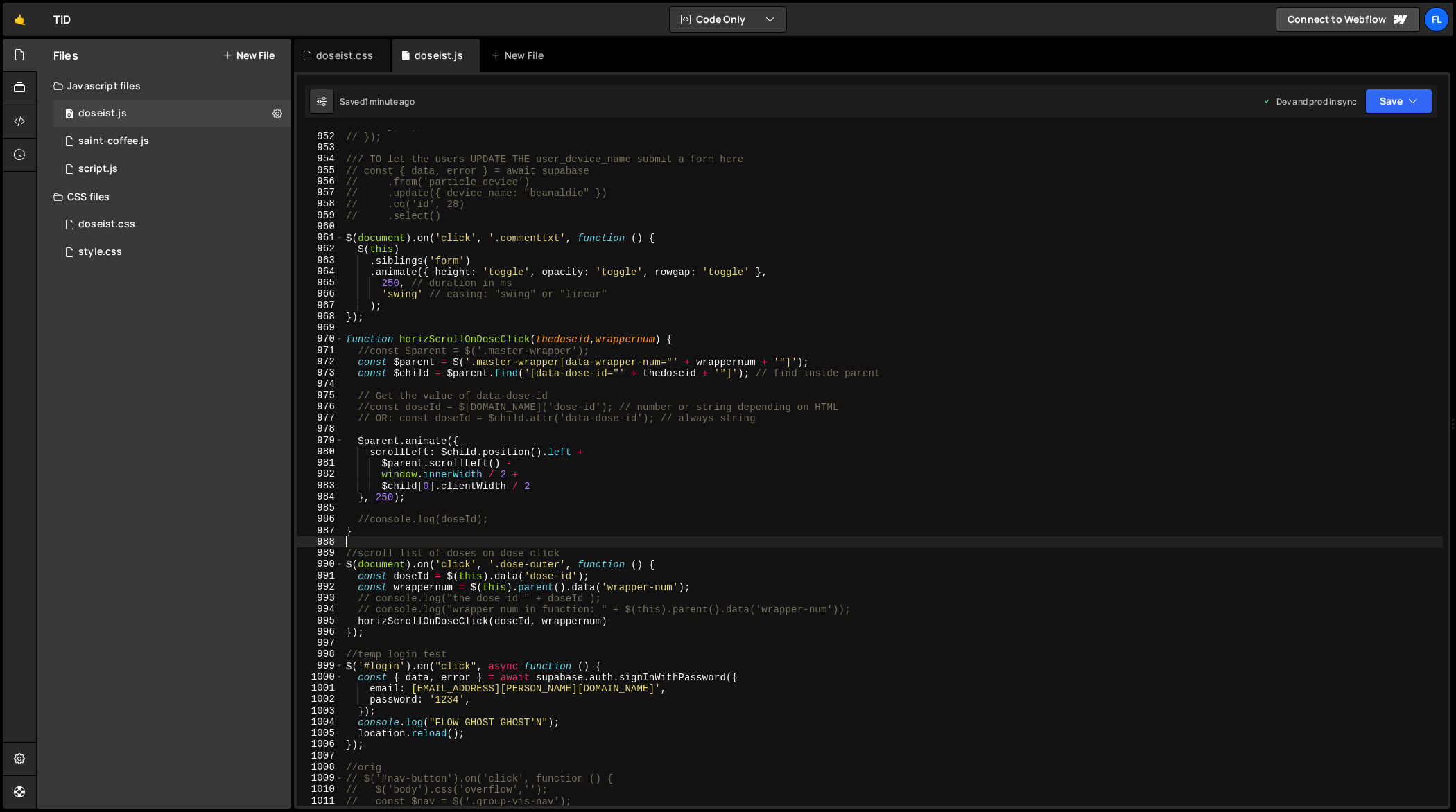
click at [650, 539] on div "// }, 0); // }); /// TO let the users UPDATE THE user_device_name submit a form…" at bounding box center [893, 469] width 1100 height 700
type textarea "});"
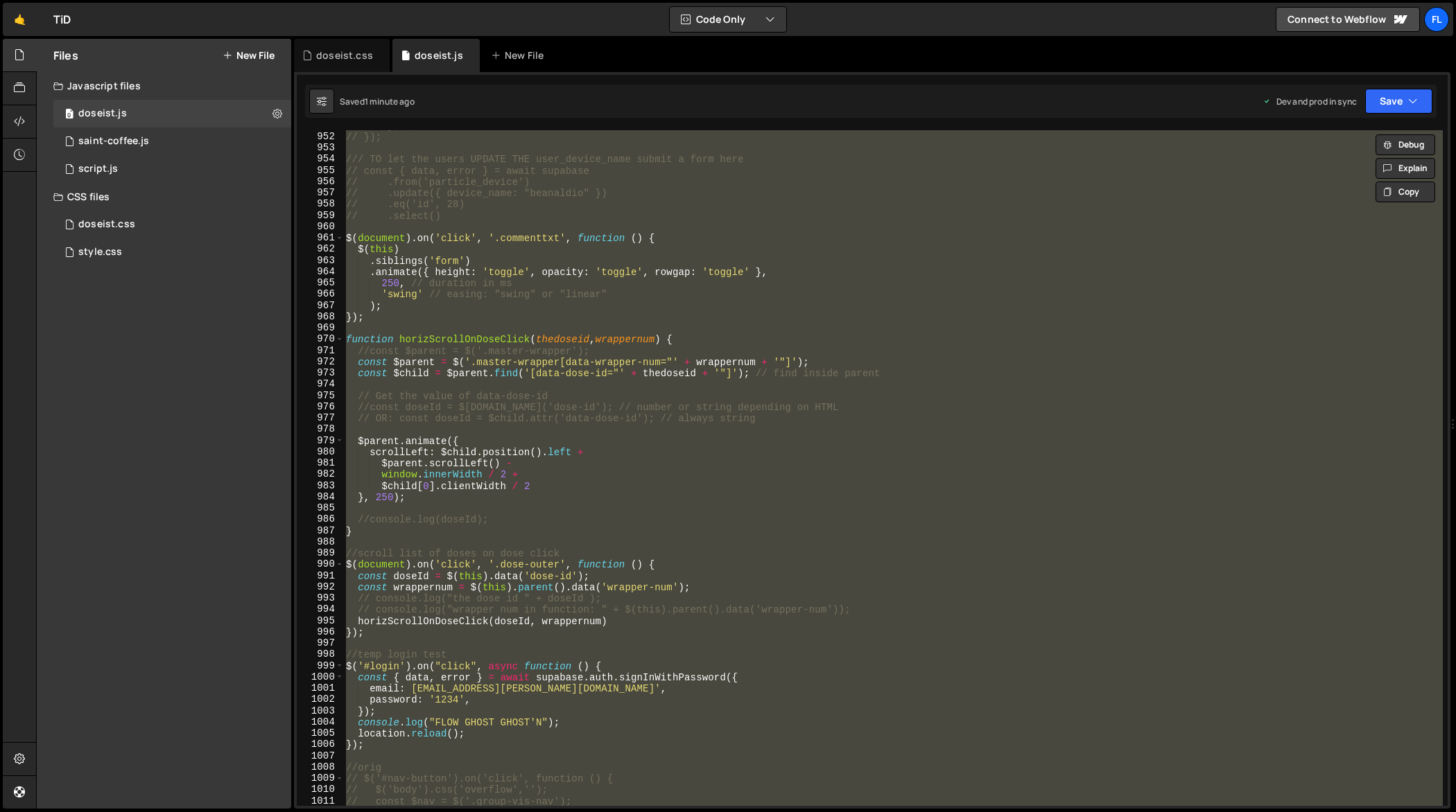
paste textarea
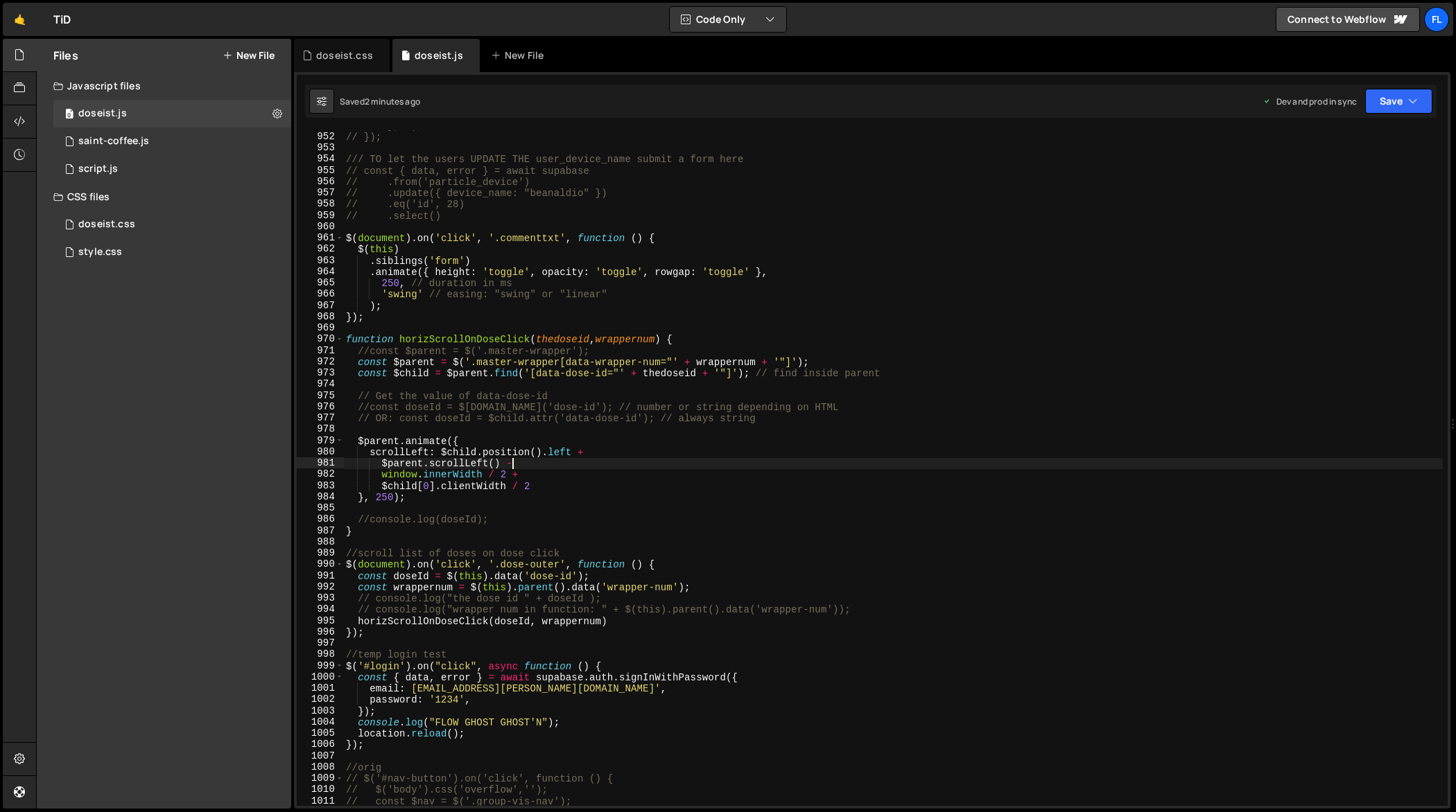
click at [672, 461] on div "// }, 0); // }); /// TO let the users UPDATE THE user_device_name submit a form…" at bounding box center [893, 469] width 1100 height 700
type textarea "});"
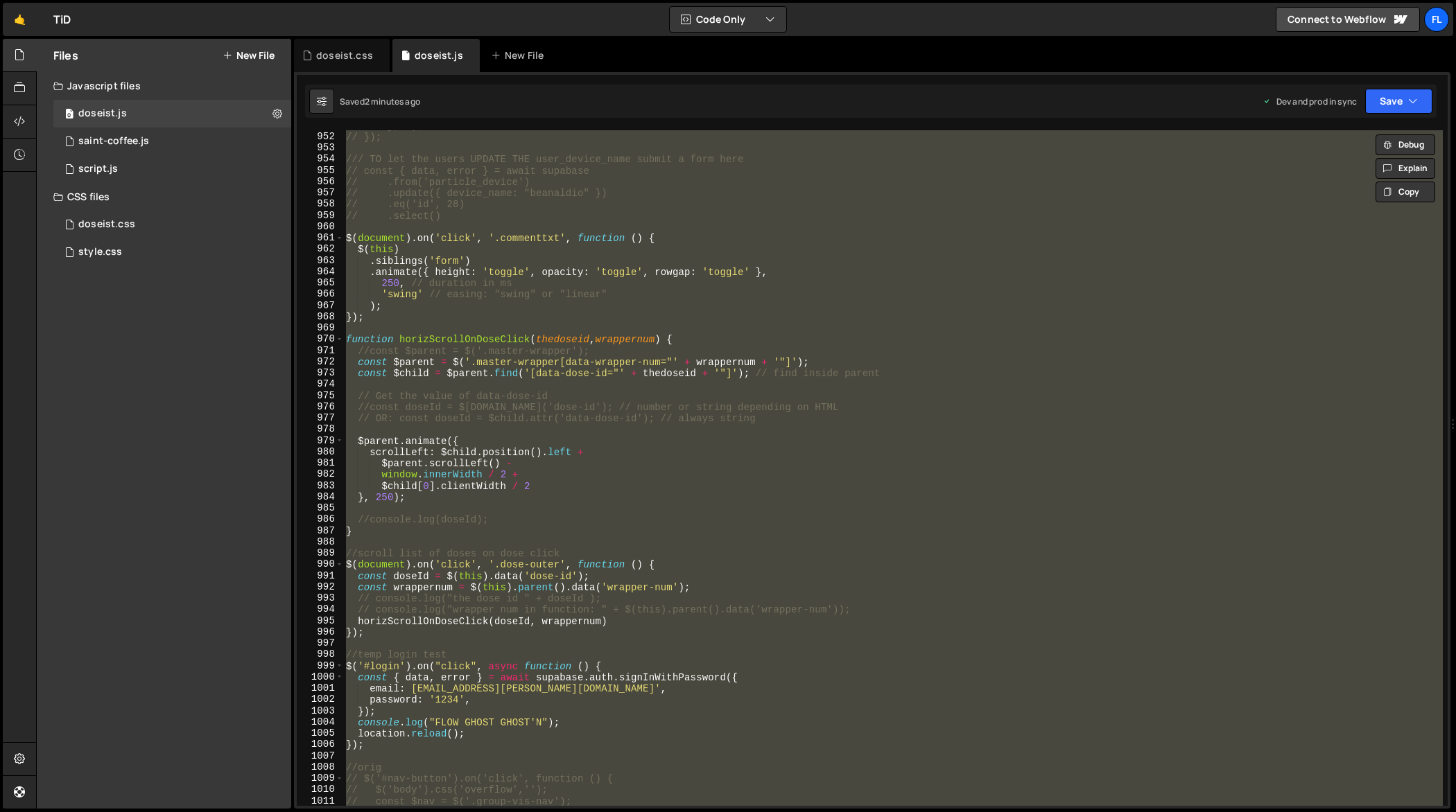
paste textarea
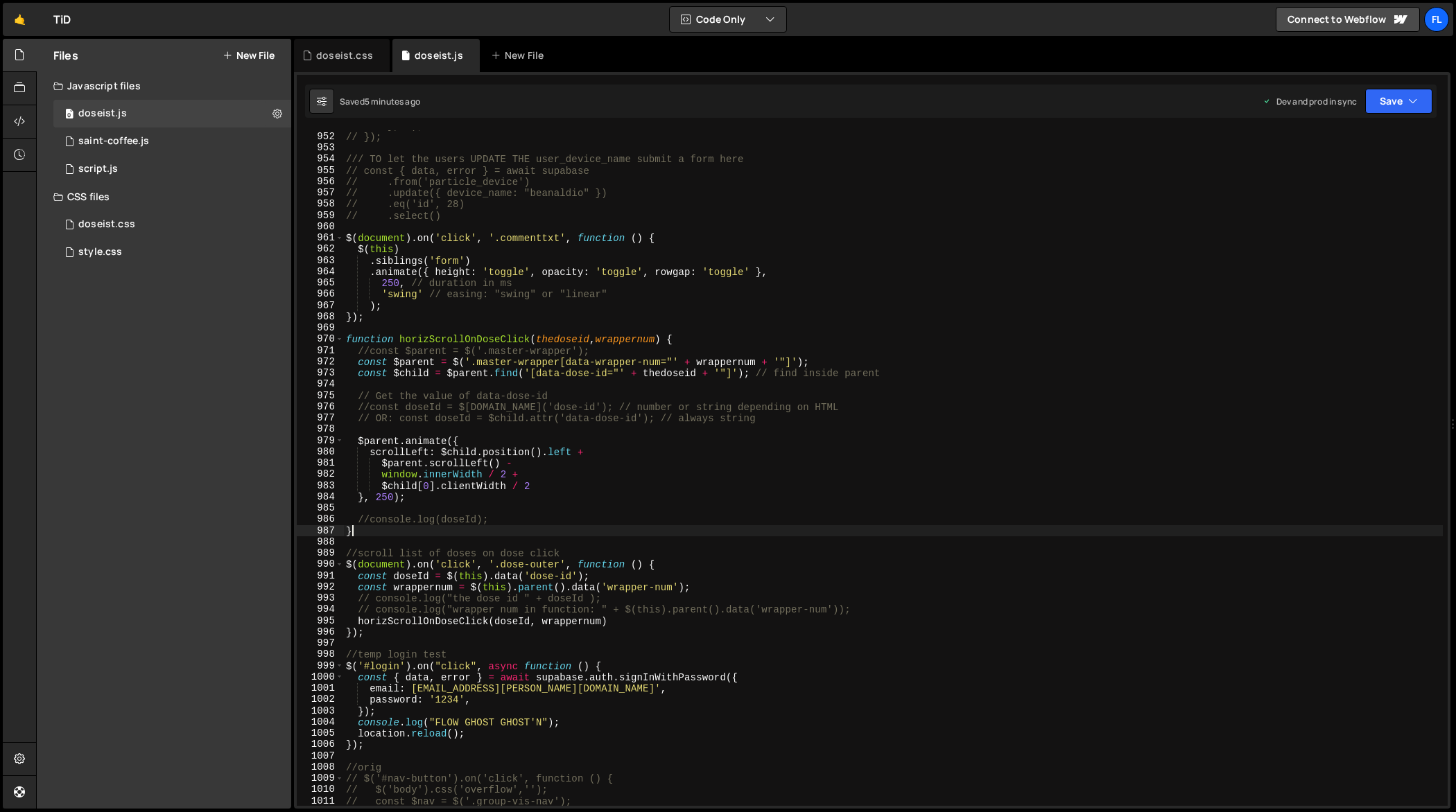
click at [673, 528] on div "// }, 0); // }); /// TO let the users UPDATE THE user_device_name submit a form…" at bounding box center [893, 469] width 1100 height 700
type textarea "});"
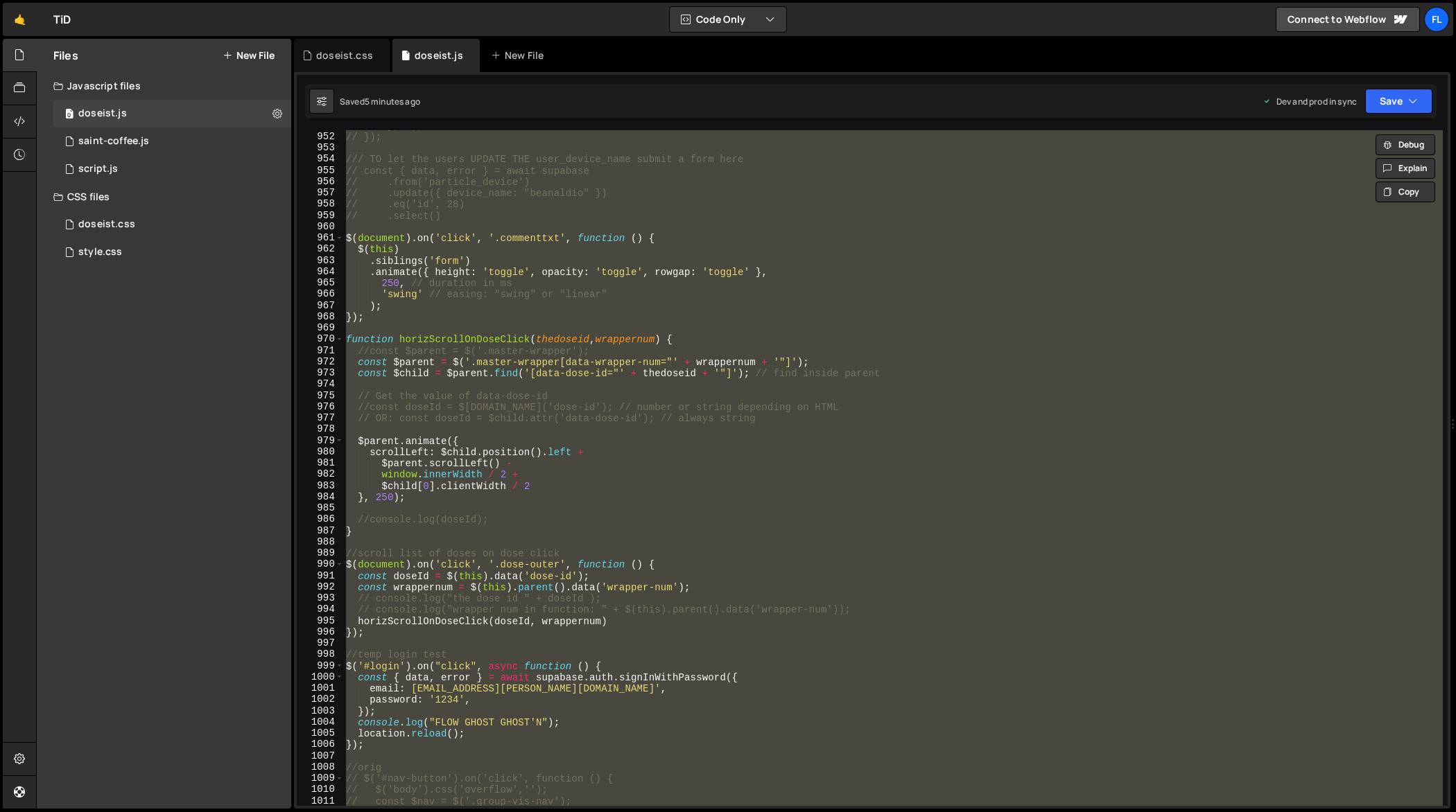
paste textarea
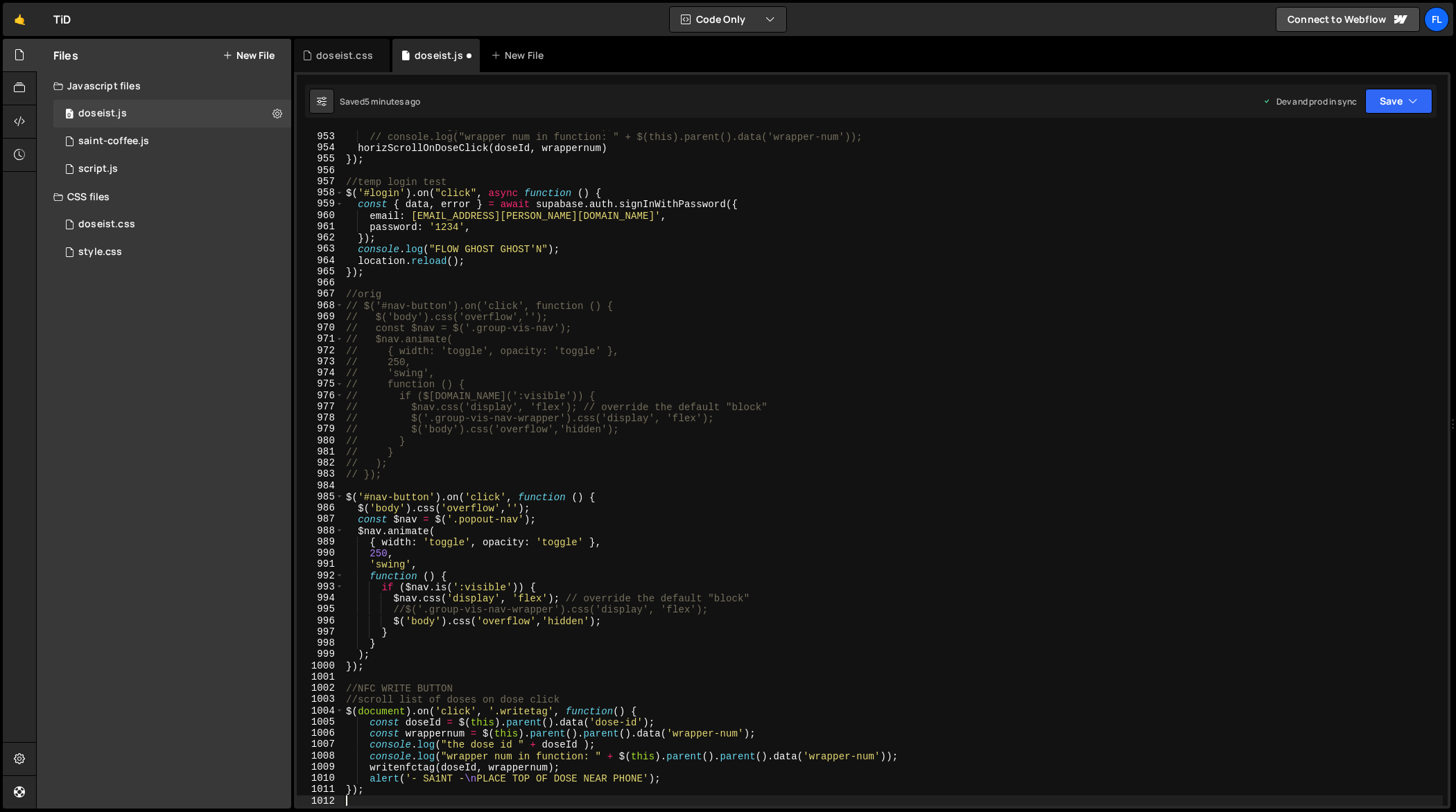
type textarea "// $nav.animate("
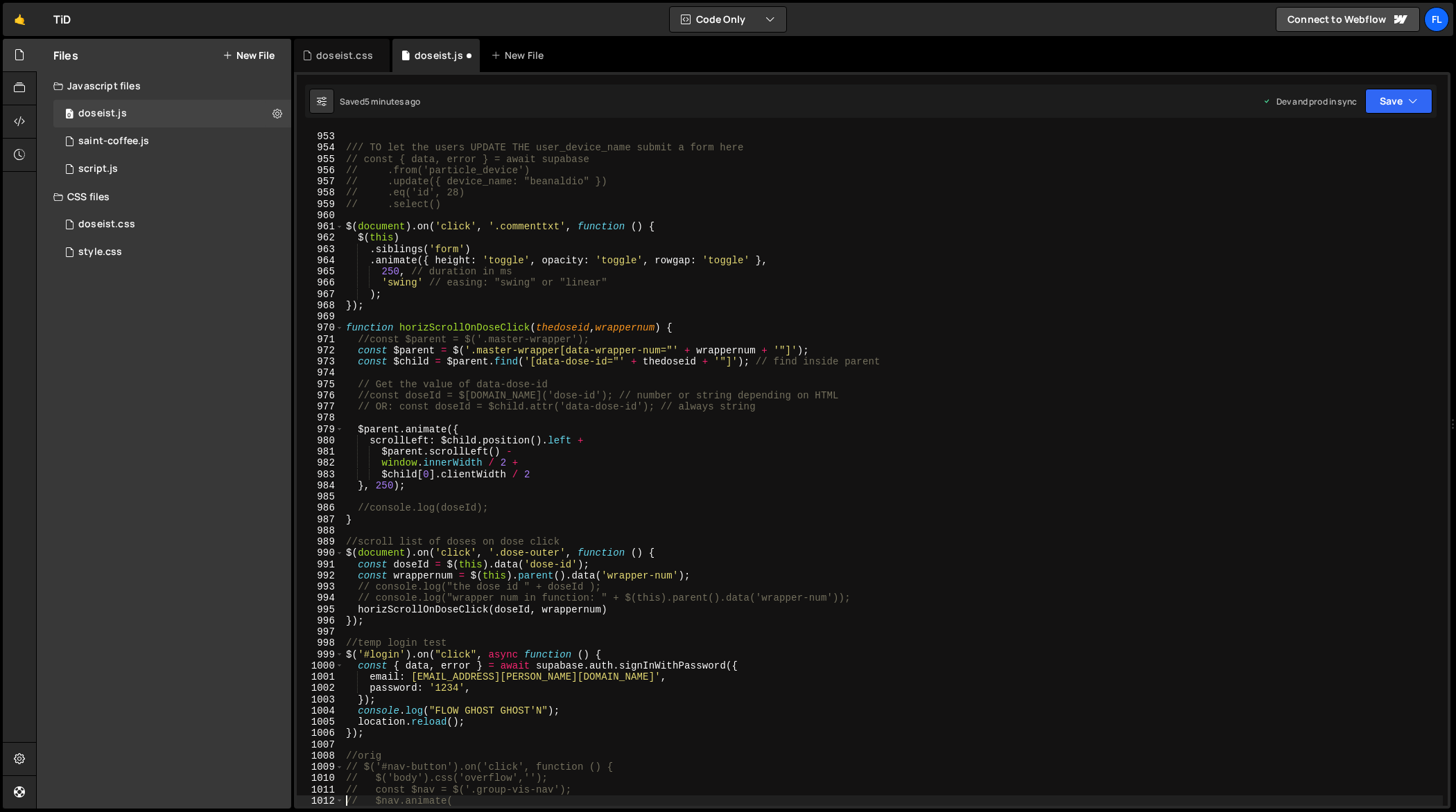
scroll to position [10767, 0]
